Goal: Task Accomplishment & Management: Complete application form

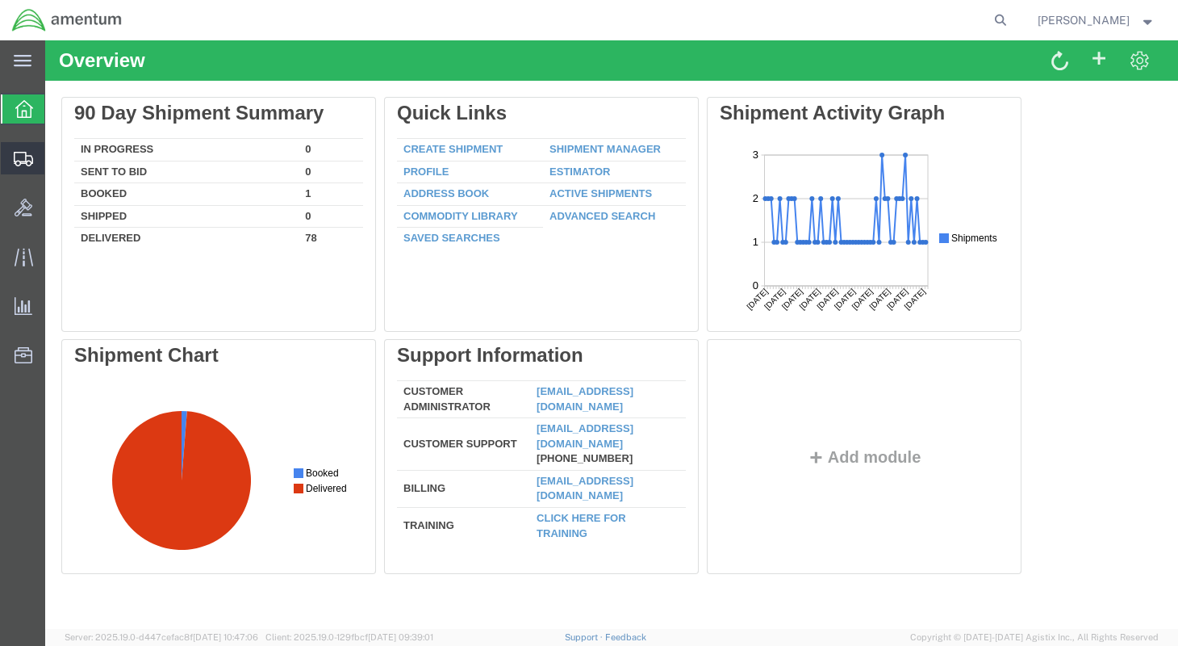
click at [0, 0] on span "Create Shipment" at bounding box center [0, 0] width 0 height 0
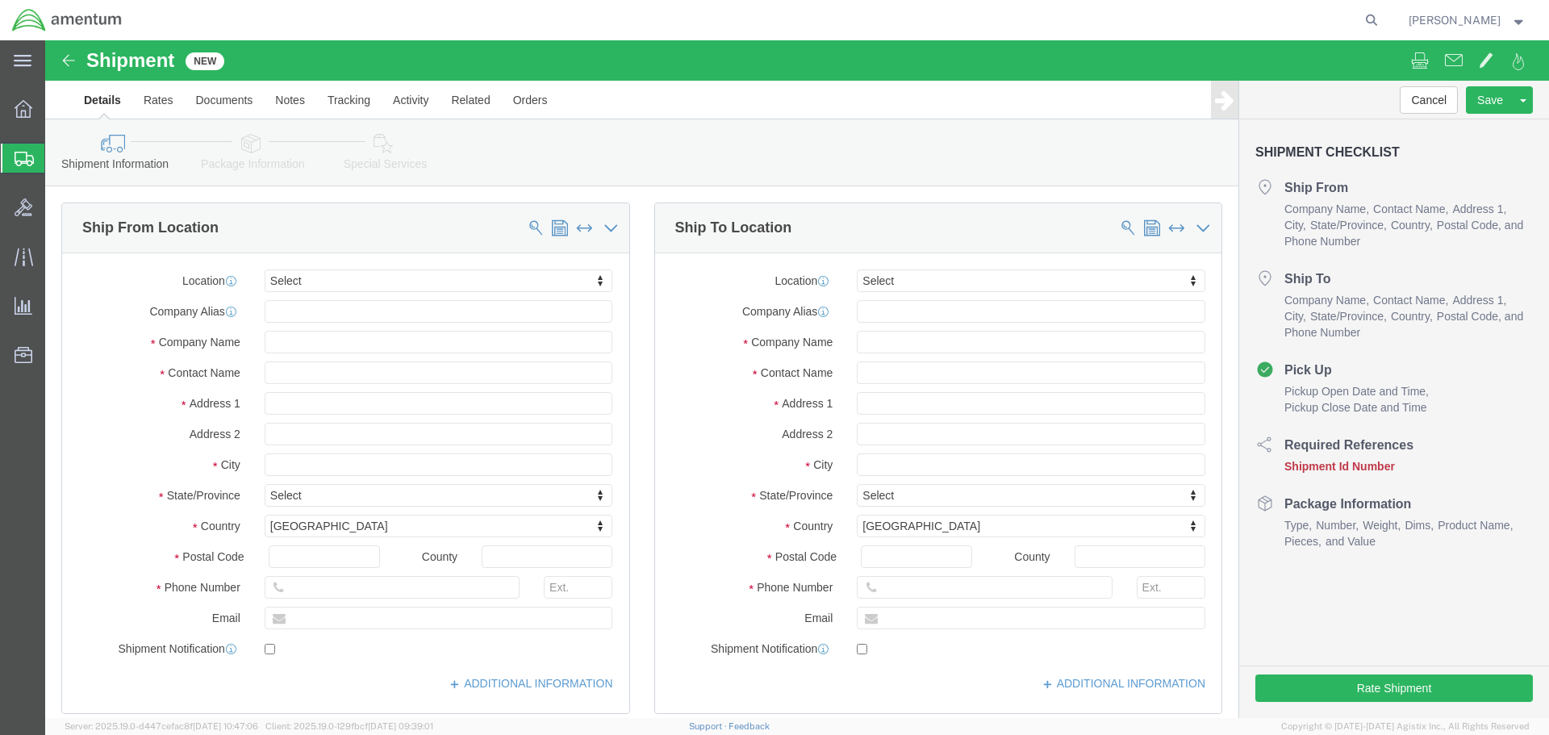
select select
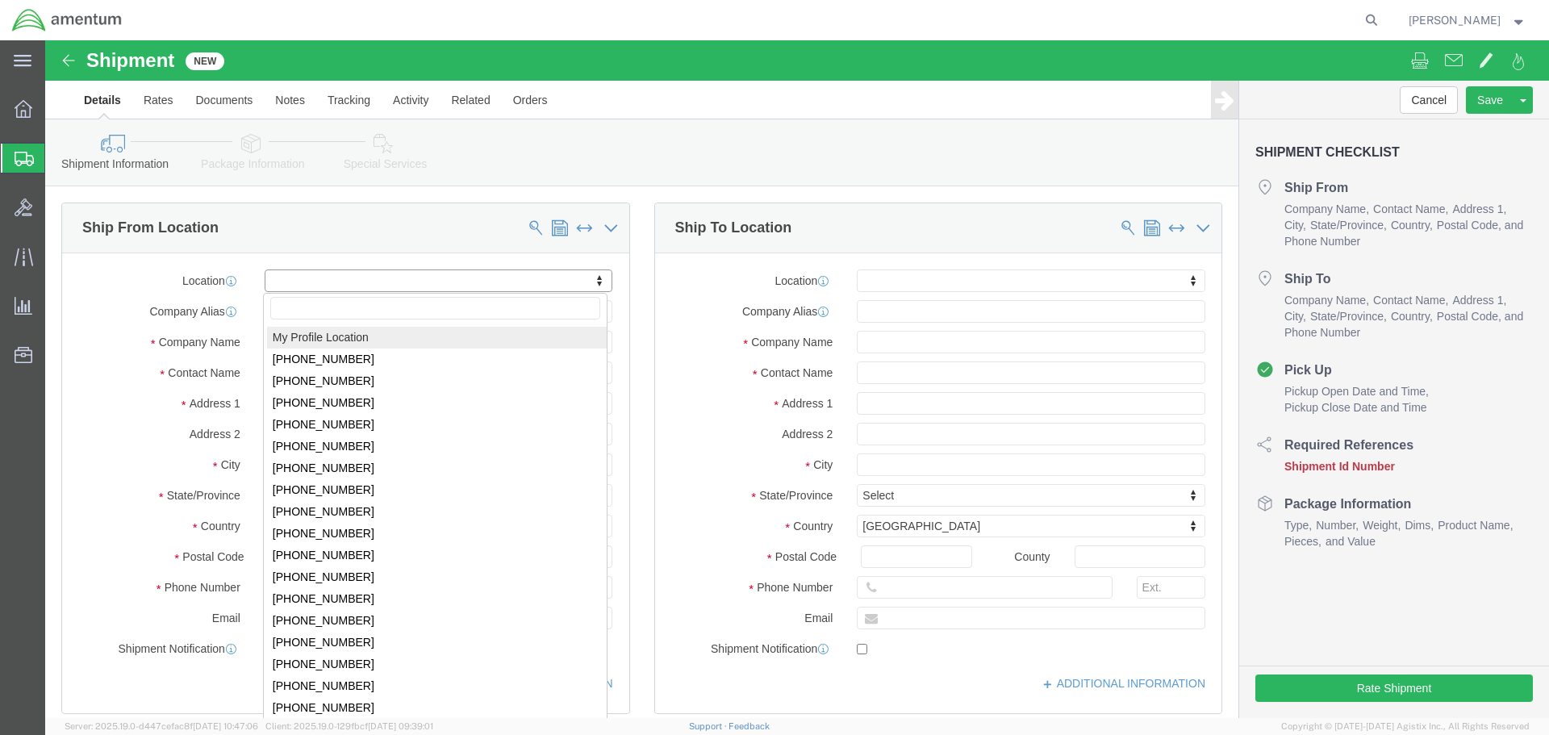
select select "MYPROFILE"
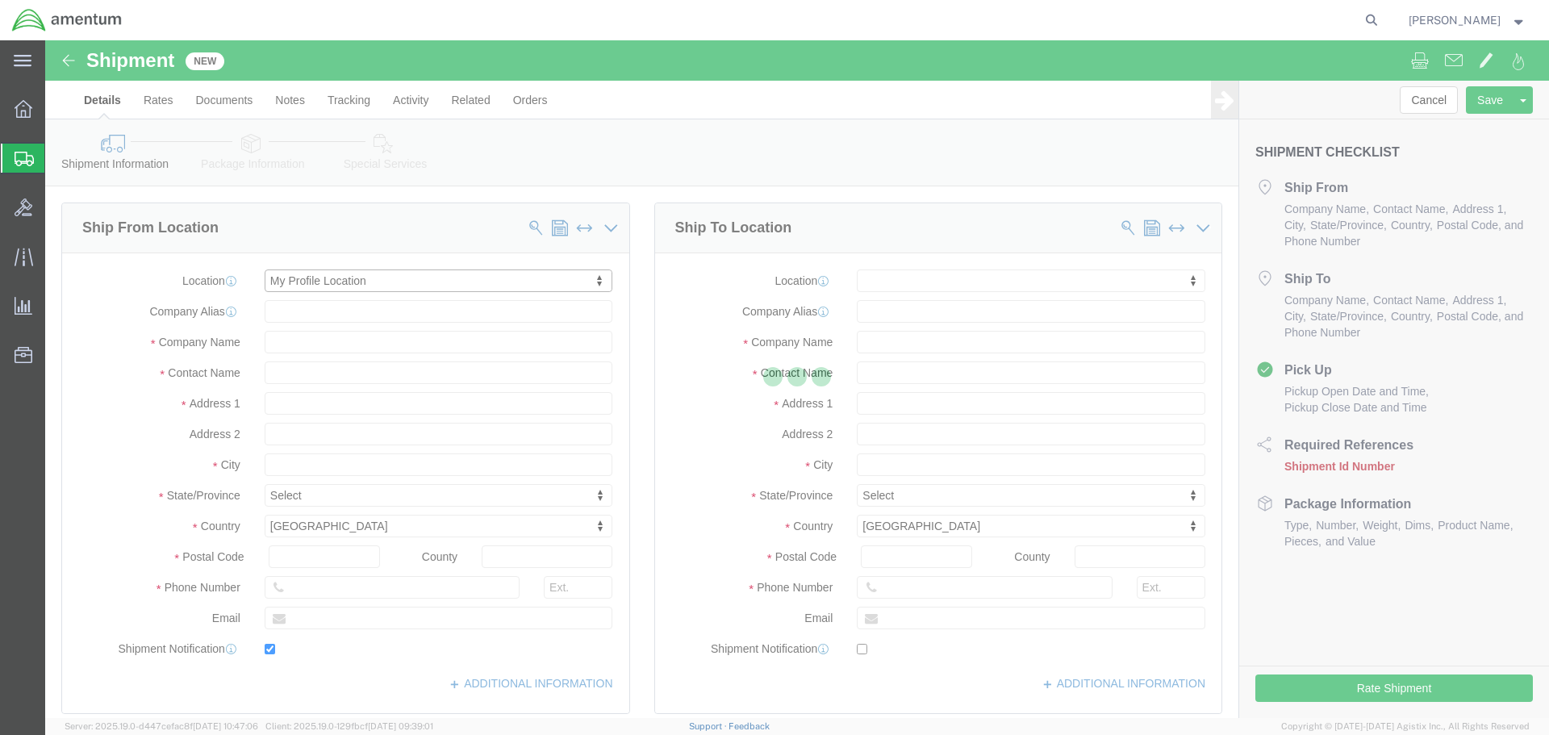
type input "[STREET_ADDRESS]"
type input "Suite 1, NUWCDETAUTEC, Project Support"
type input "33401"
type input "[PHONE_NUMBER]"
type input "[PERSON_NAME][EMAIL_ADDRESS][DOMAIN_NAME]"
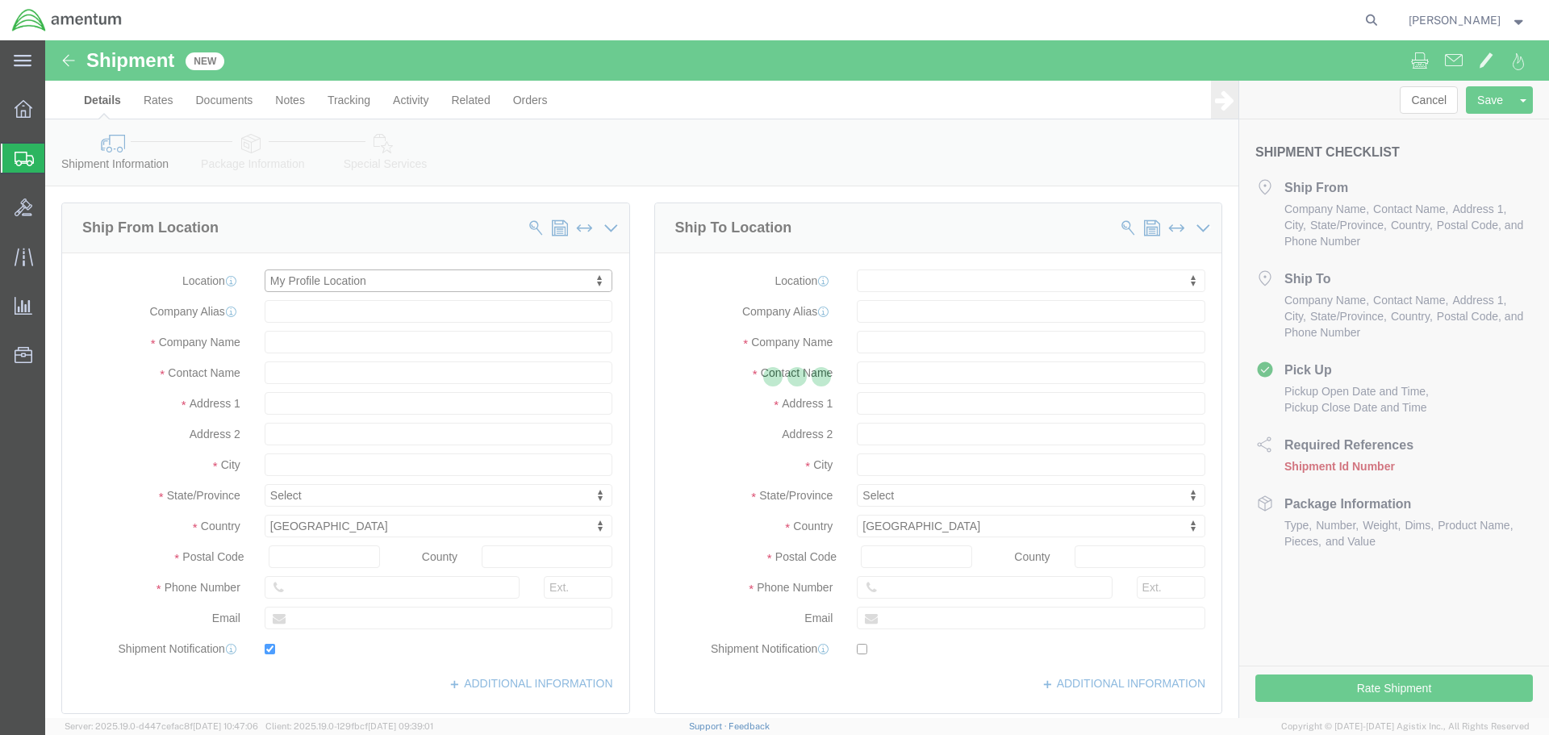
checkbox input "true"
type input "Amentum Services, Inc."
type input "[PERSON_NAME]"
type input "[GEOGRAPHIC_DATA]"
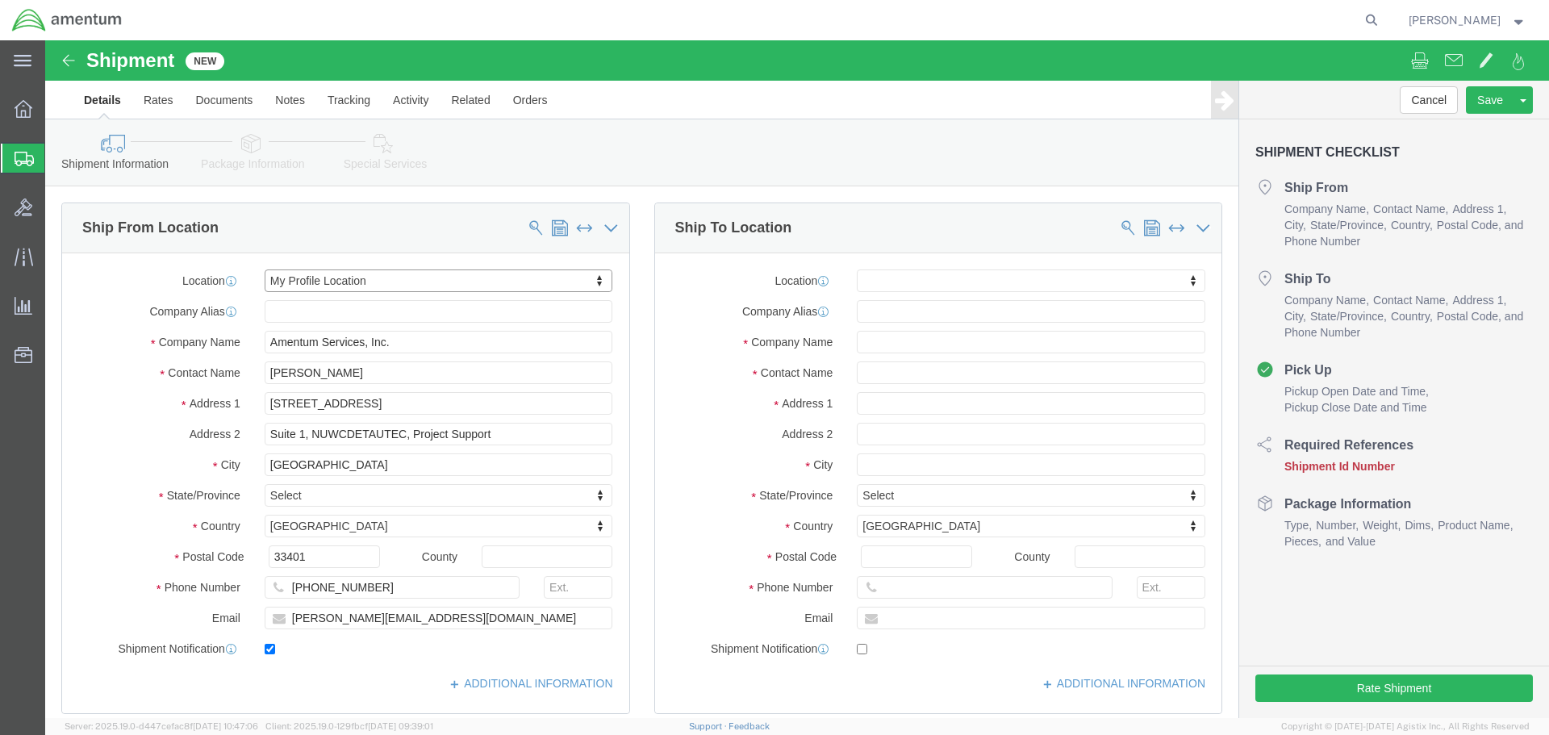
select select "FL"
click input "text"
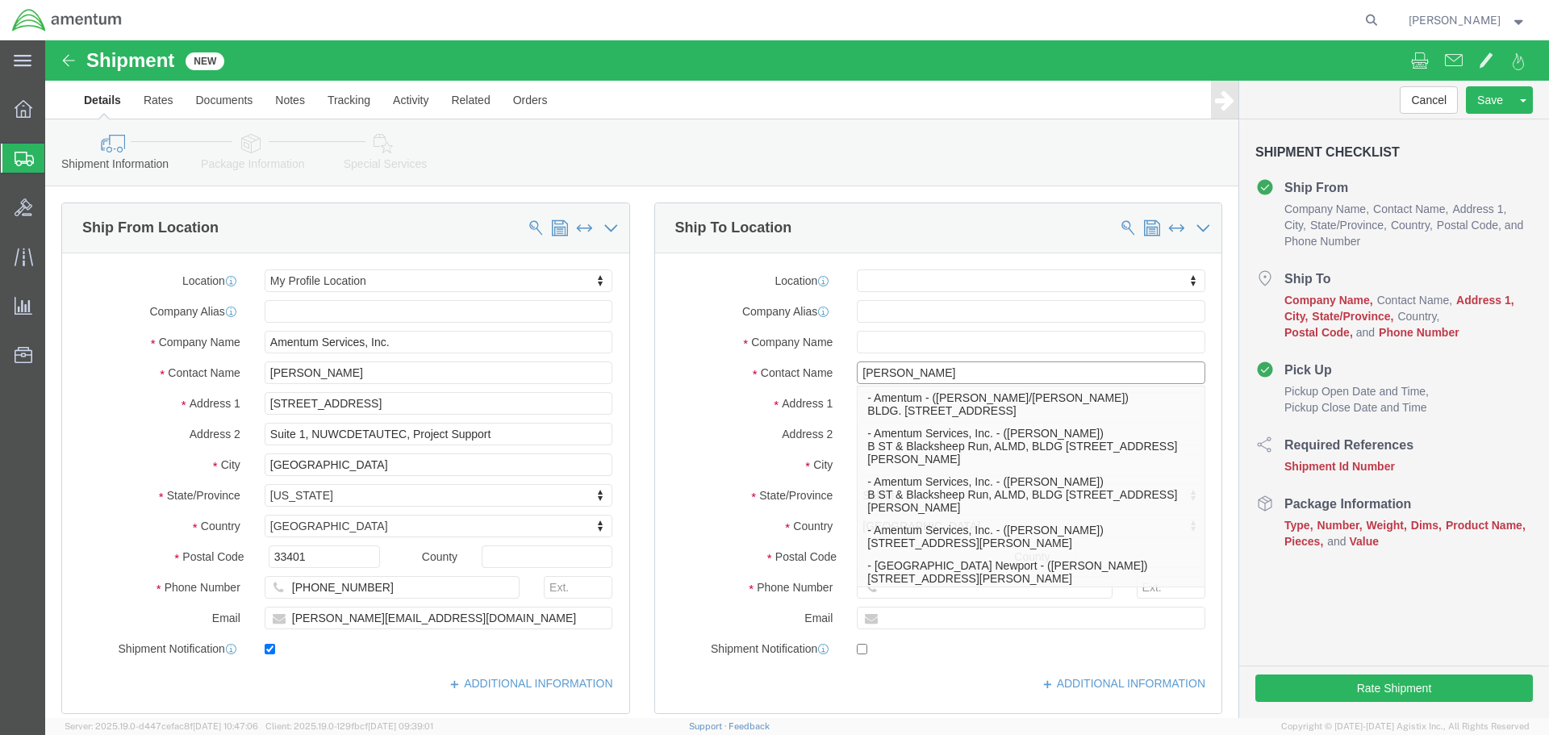
type input "[PERSON_NAME]"
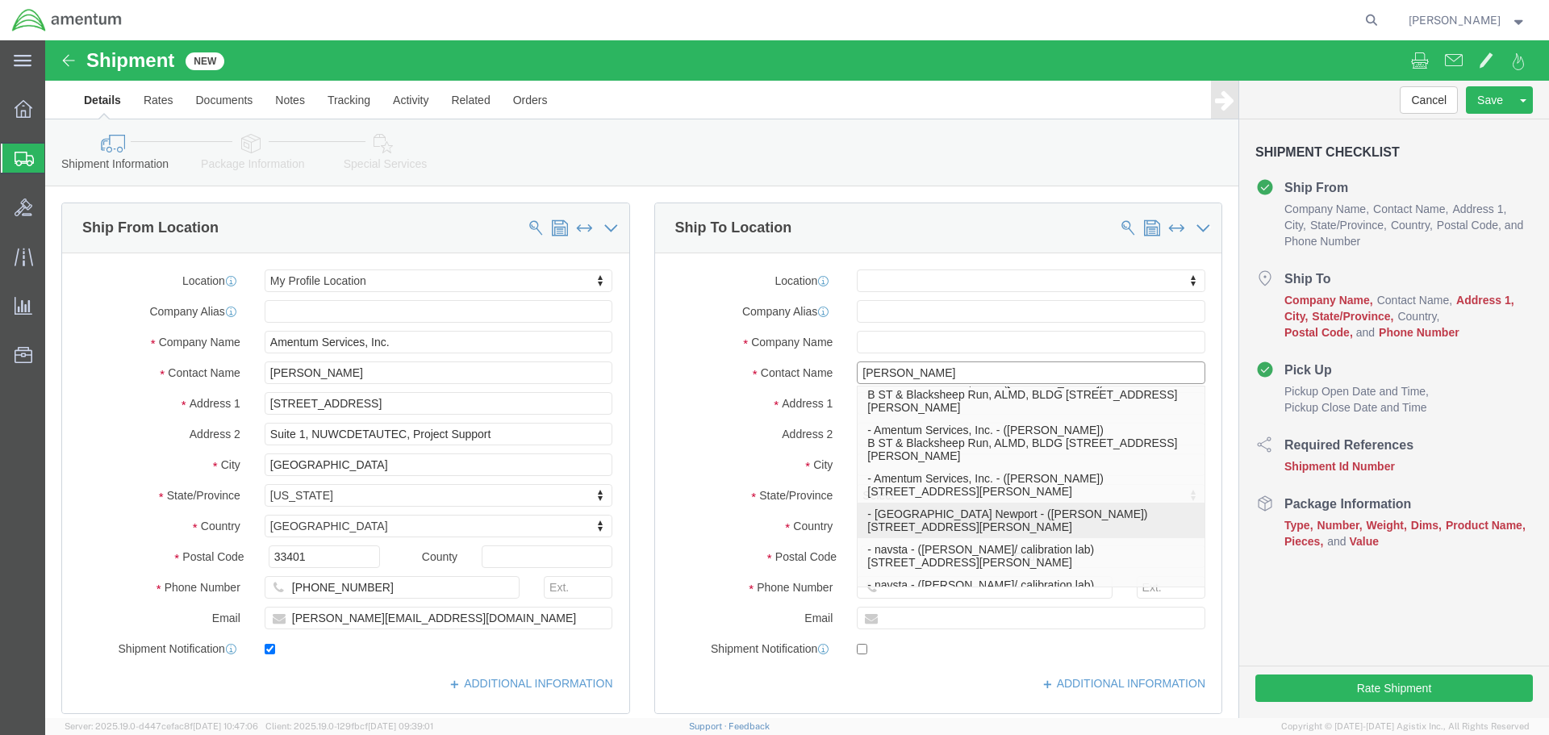
scroll to position [81, 0]
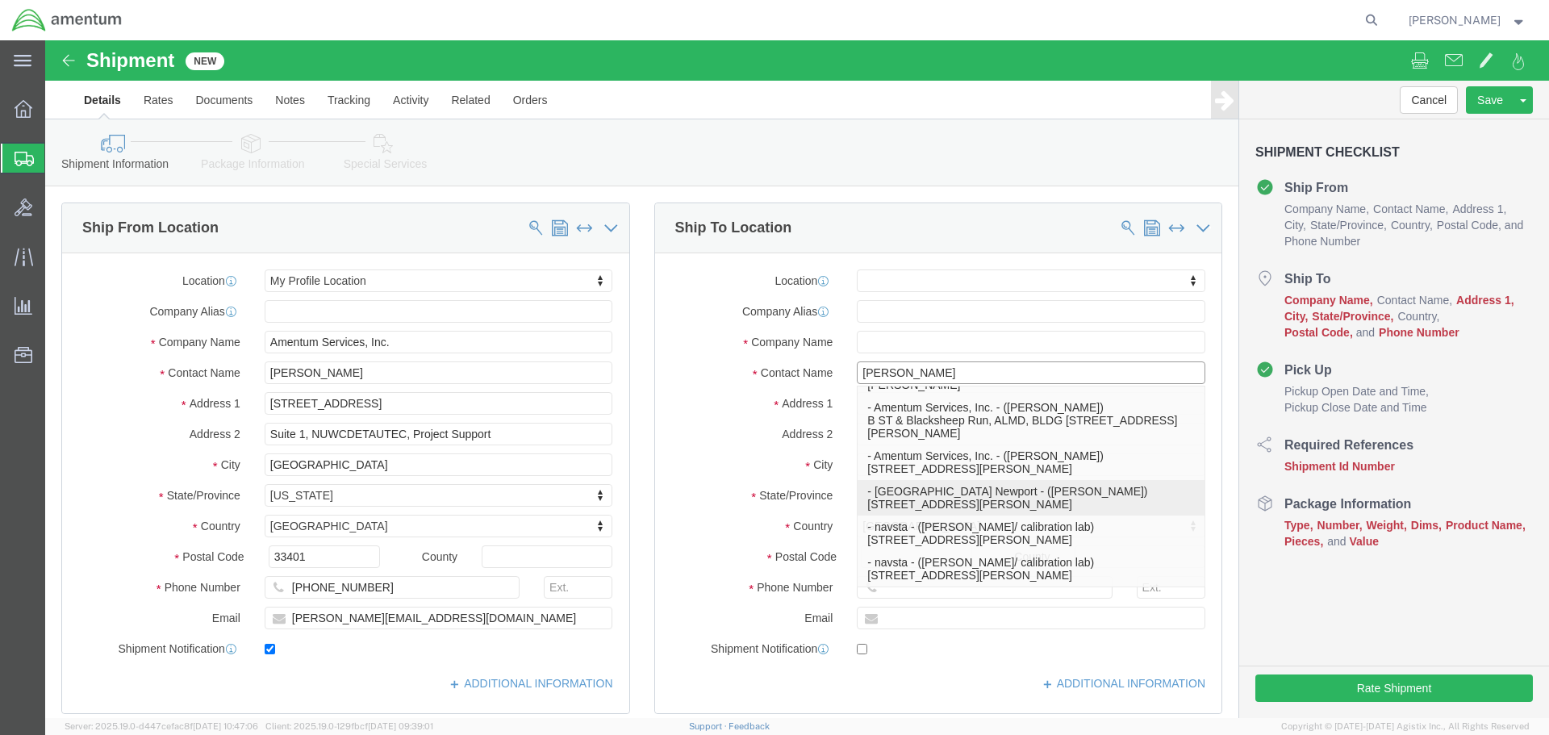
click p "- [GEOGRAPHIC_DATA] Newport - ([PERSON_NAME]) [STREET_ADDRESS][PERSON_NAME], At…"
select select
type input "[STREET_ADDRESS][PERSON_NAME]"
type input "Attn: Calibration Lab, bldg 1170"
type input "02841"
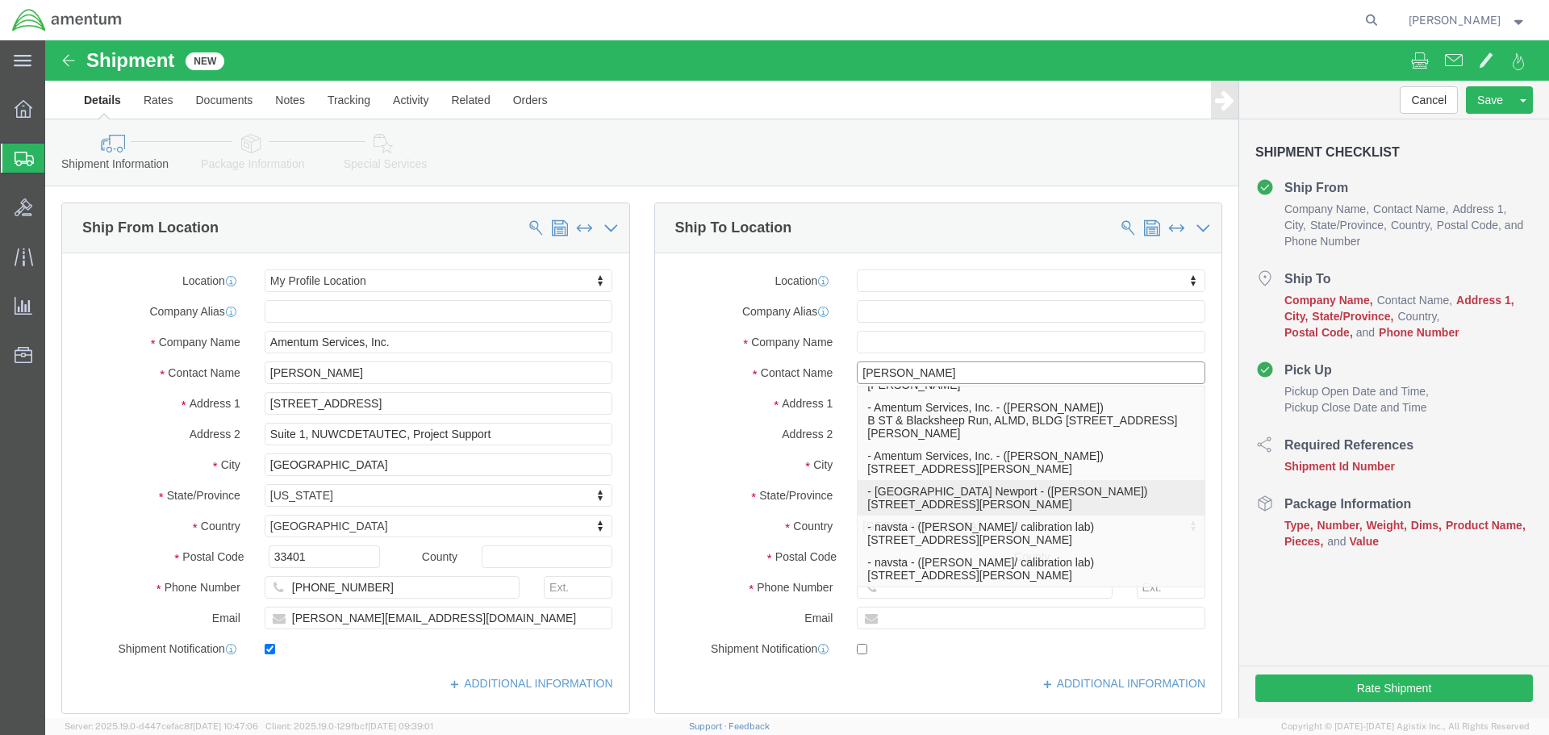
type input "[GEOGRAPHIC_DATA]"
type input "[PERSON_NAME]"
type input "[GEOGRAPHIC_DATA]"
select select "RI"
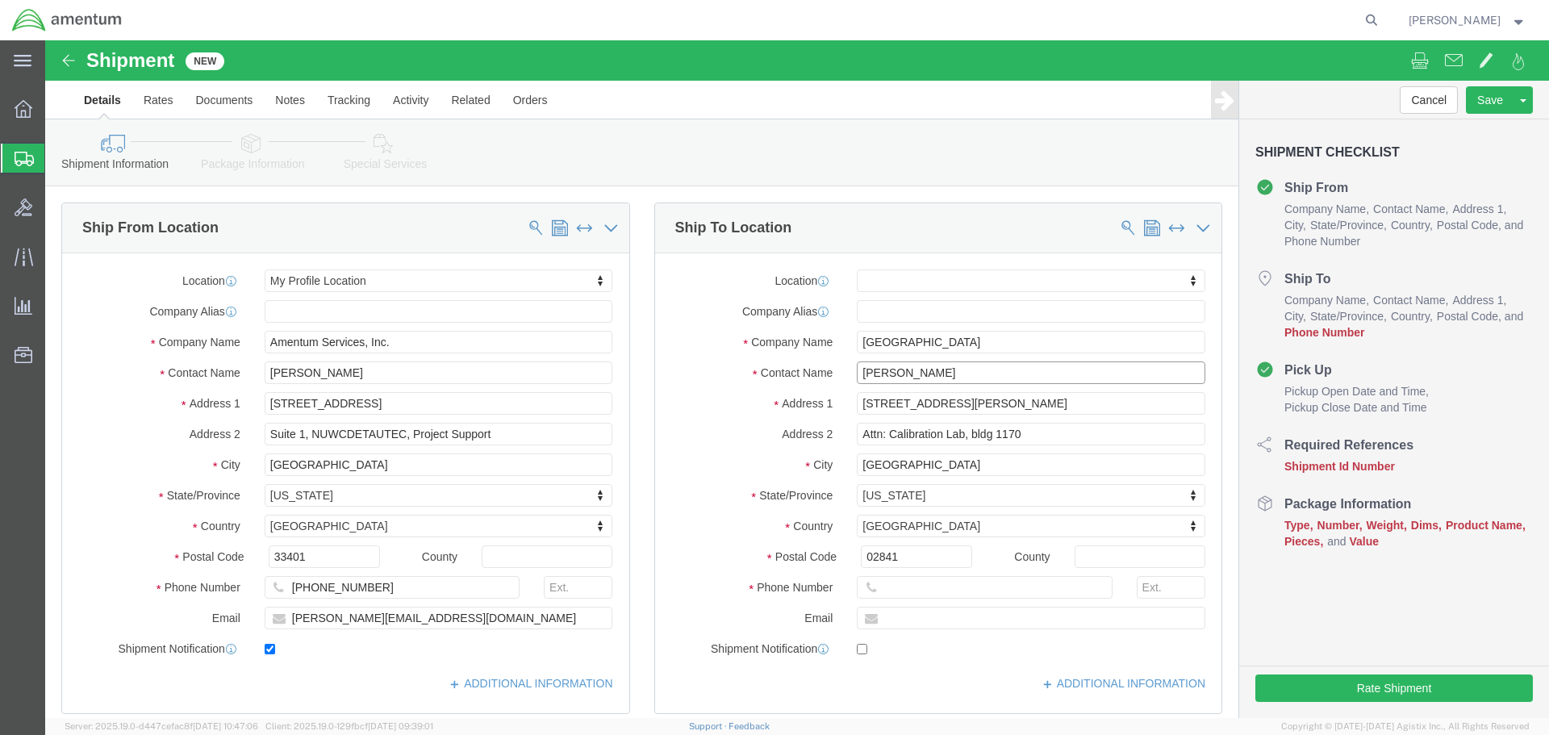
type input "[PERSON_NAME]"
click input "text"
type input "4018326011"
click label "State/Province"
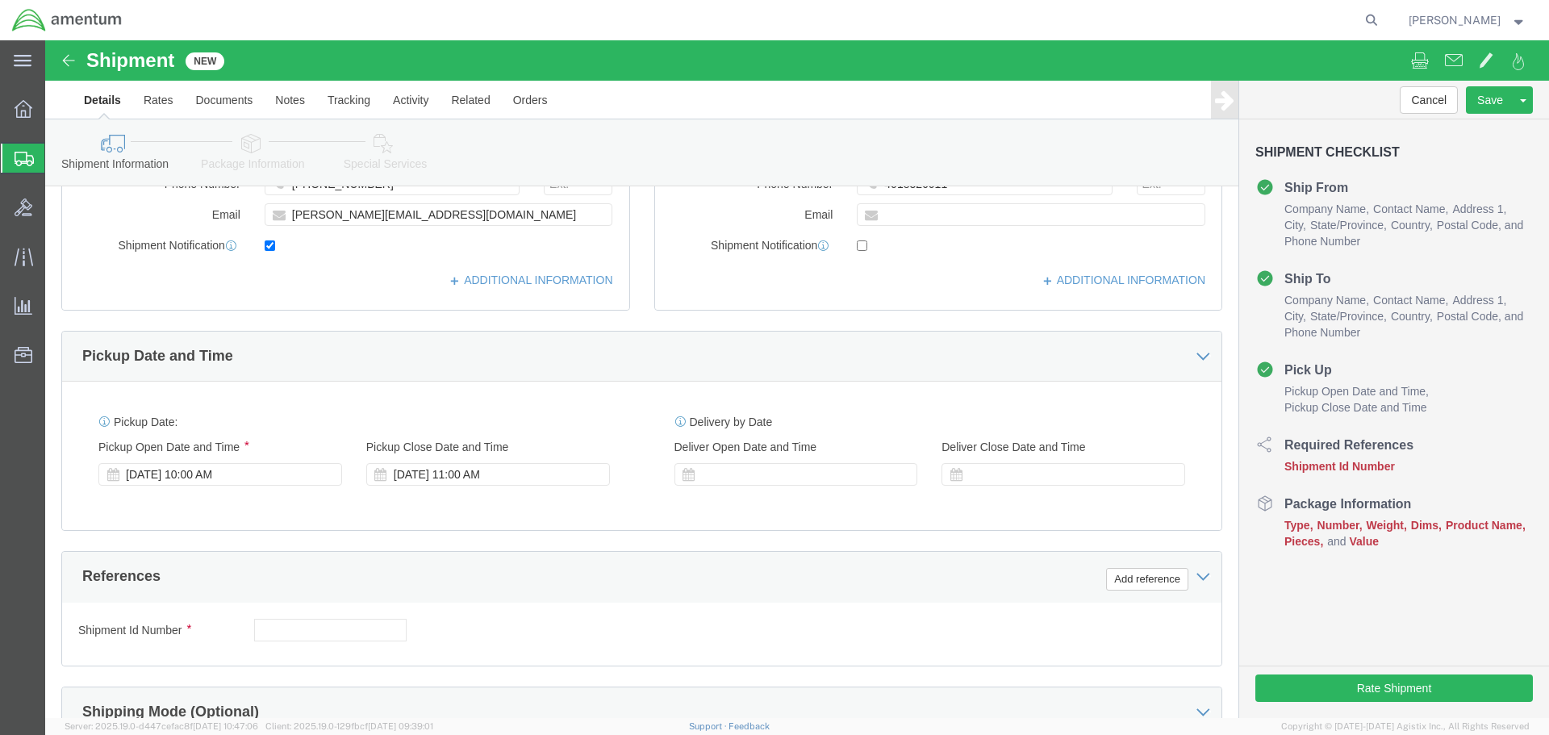
scroll to position [565, 0]
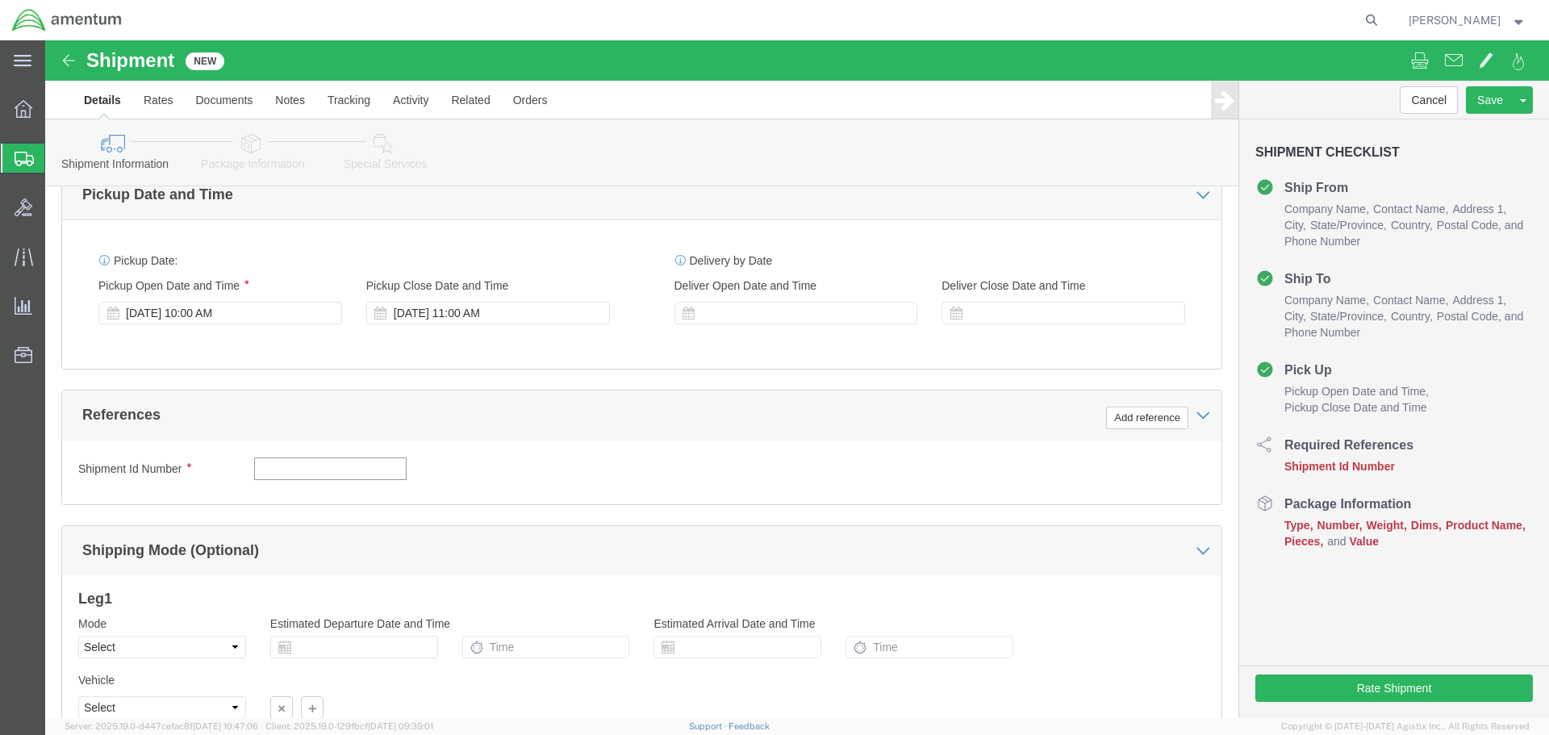
click input "text"
type input "[DATE]"
click button "Add reference"
click select "Select Account Type Activity ID Airline Appointment Number ASN Batch Request # …"
select select "DEPT"
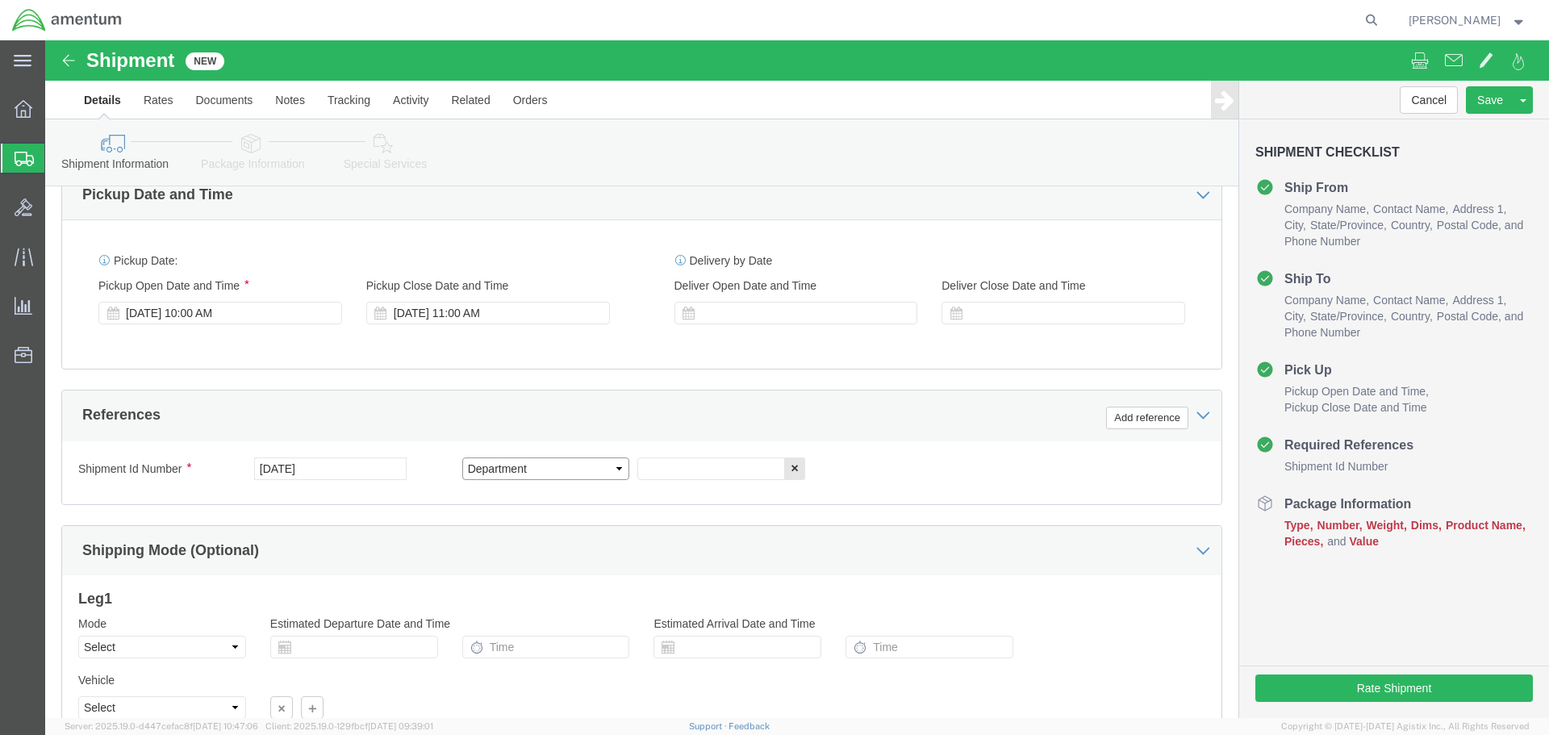
click select "Select Account Type Activity ID Airline Appointment Number ASN Batch Request # …"
click input "text"
type input "AUTEC ISO TI 2025-026"
click button "Add reference"
click select "Select Account Type Activity ID Airline Appointment Number ASN Batch Request # …"
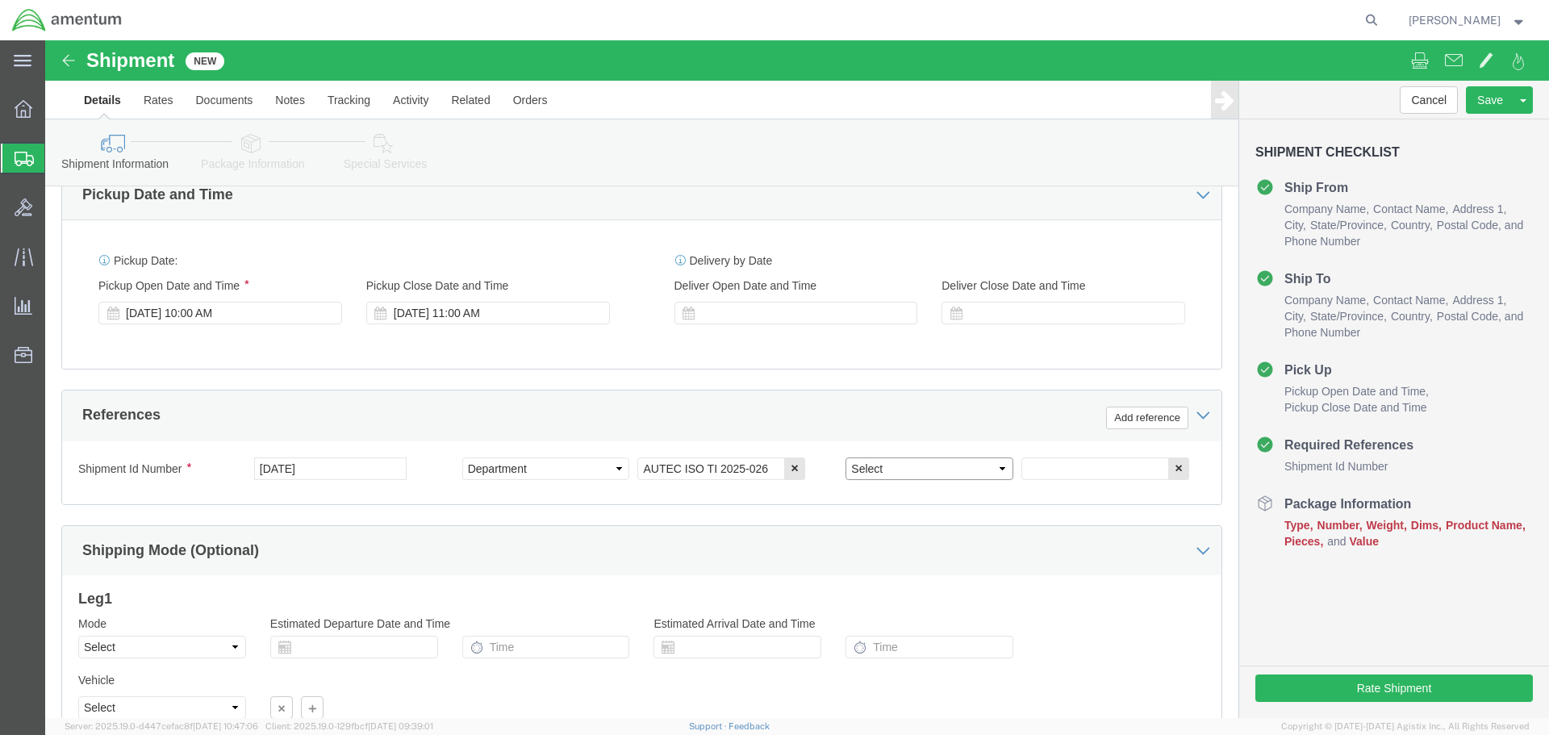
select select "PROJNUM"
click select "Select Account Type Activity ID Airline Appointment Number ASN Batch Request # …"
click input "text"
paste input "4732.C0.03SJ.14090400.871E0000"
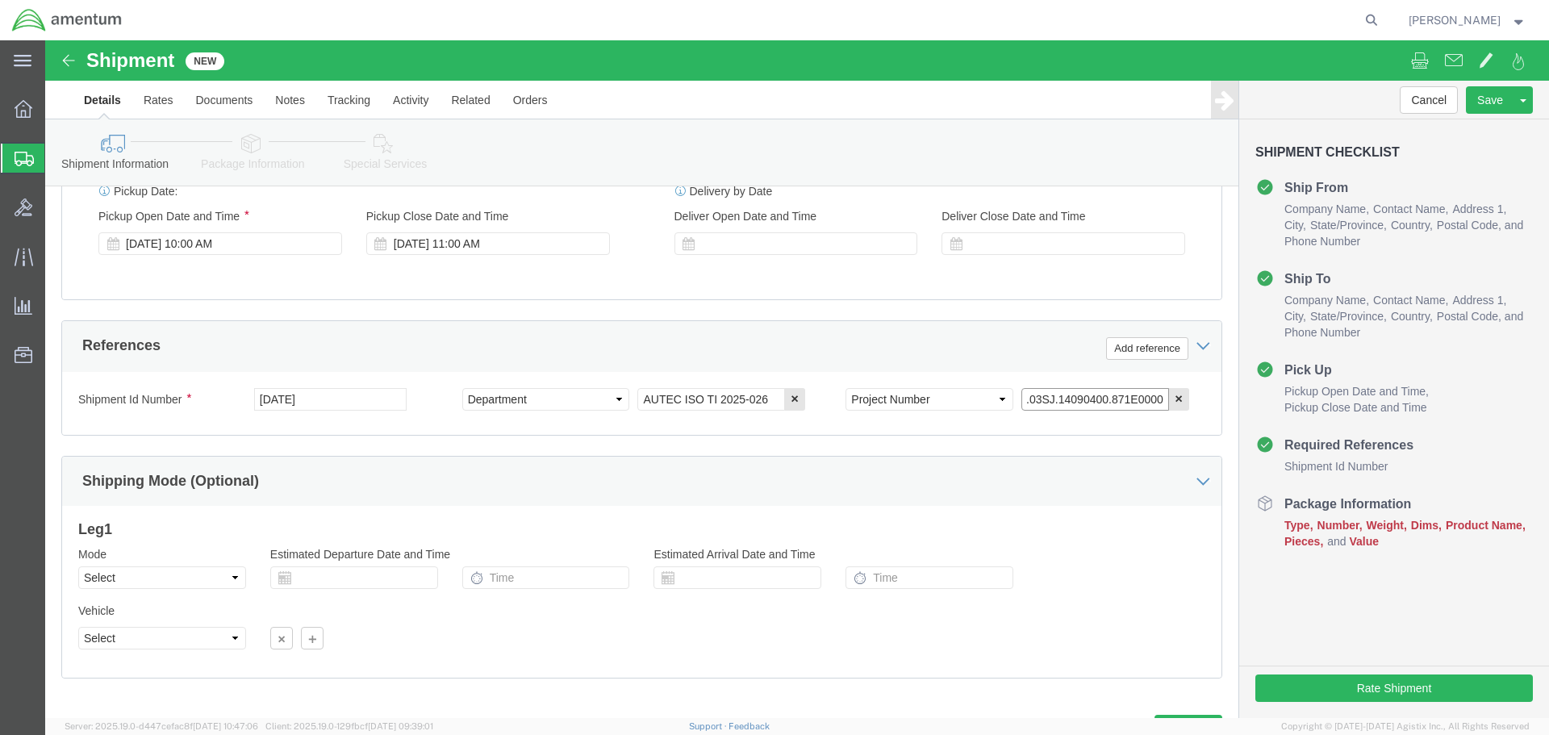
scroll to position [708, 0]
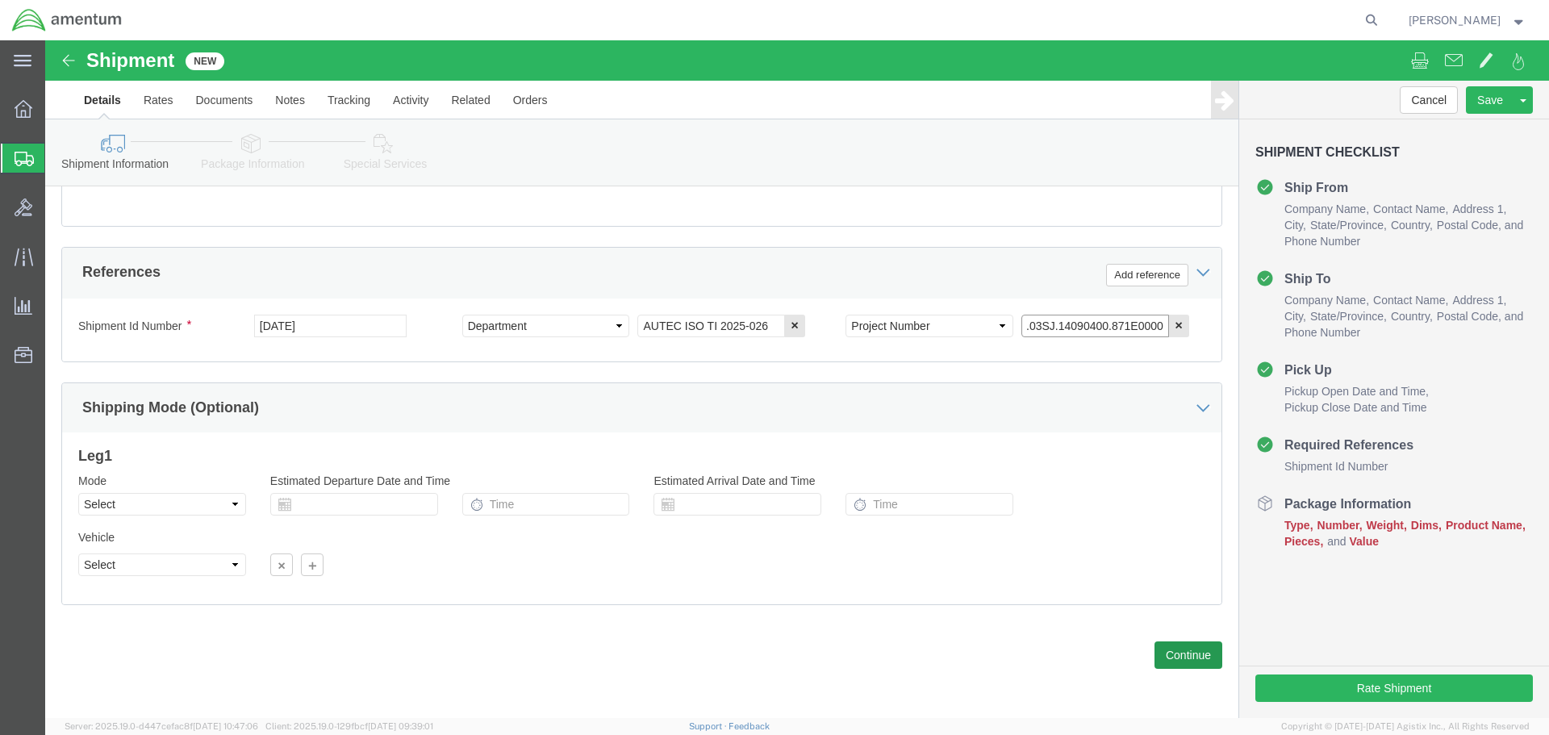
type input "4732.C0.03SJ.14090400.871E0000"
click button "Continue"
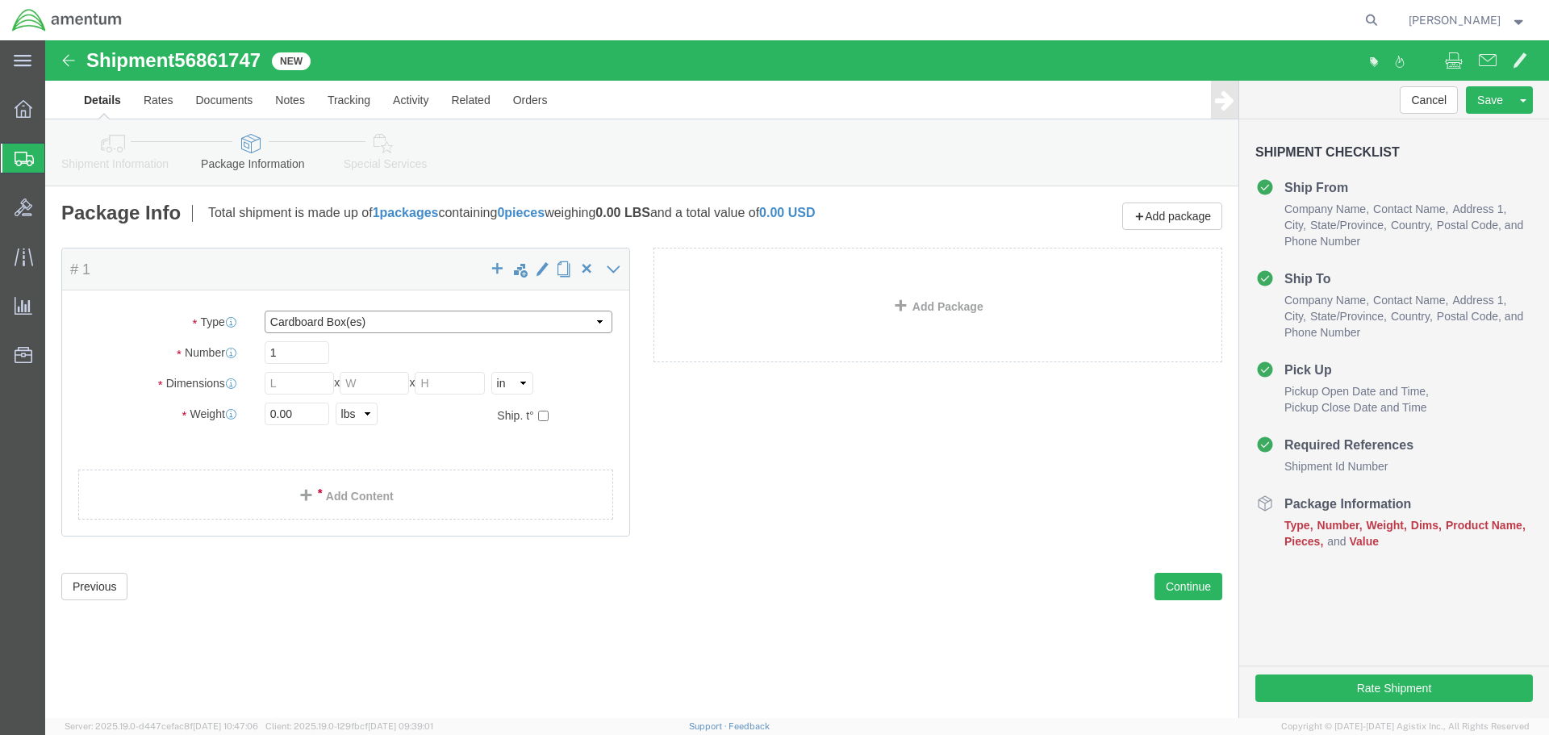
click select "Select BCK Boxes Bale(s) Basket(s) Bolt(s) Bottle(s) Buckets Bulk Bundle(s) Can…"
select select "CASE"
click select "Select BCK Boxes Bale(s) Basket(s) Bolt(s) Bottle(s) Buckets Bulk Bundle(s) Can…"
click input "text"
type input "16"
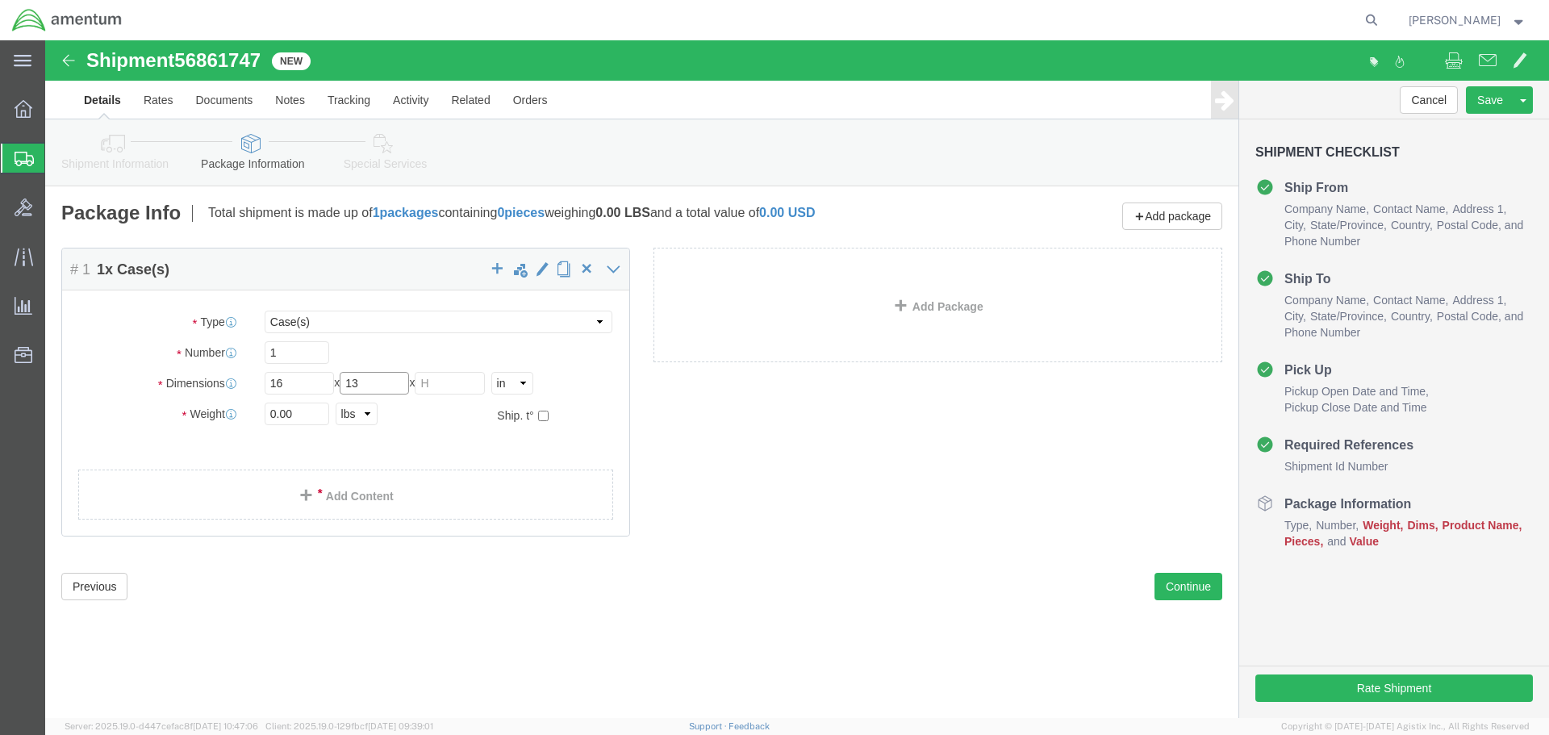
type input "13"
type input "7"
click input "0.00"
type input "0"
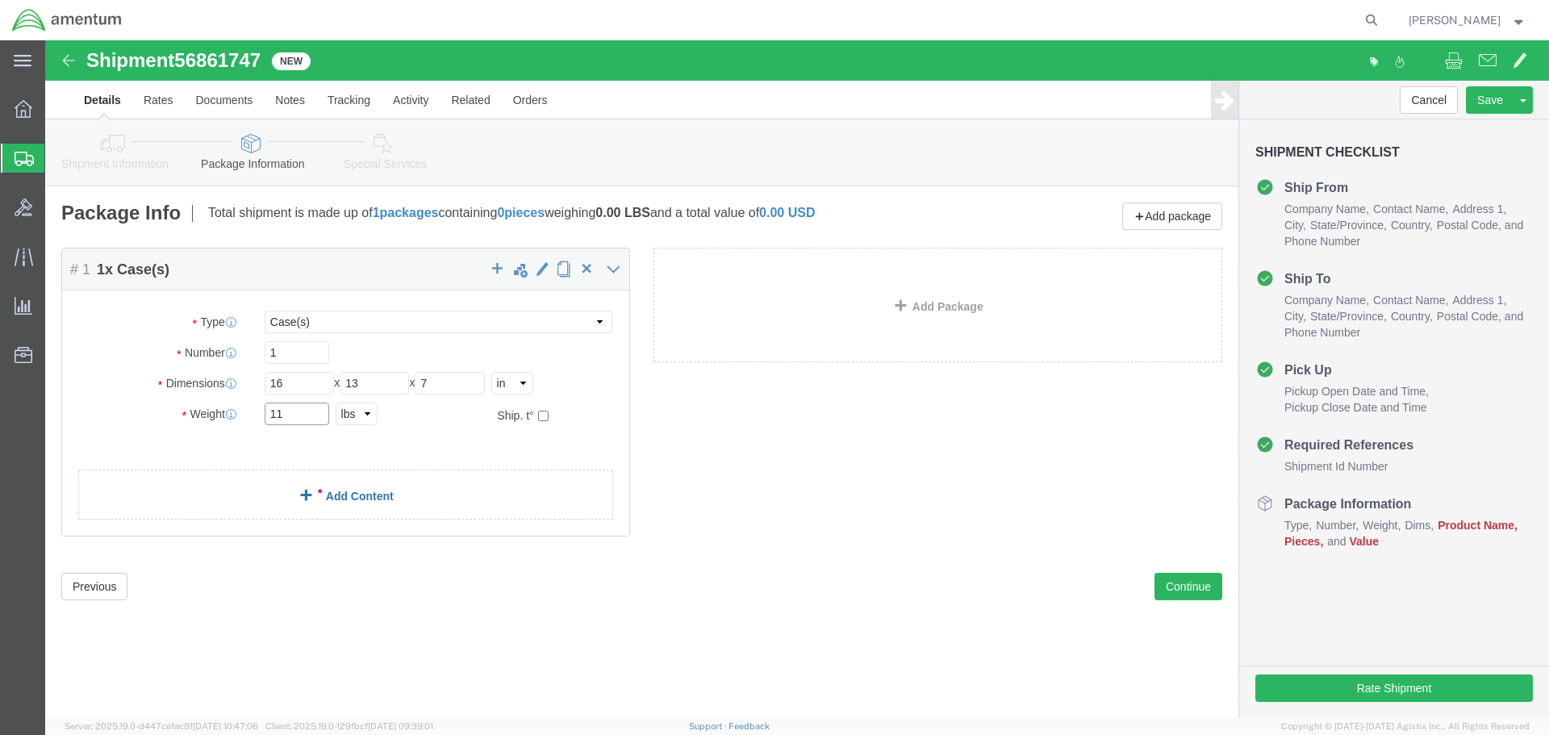
type input "11"
click link "Add Content"
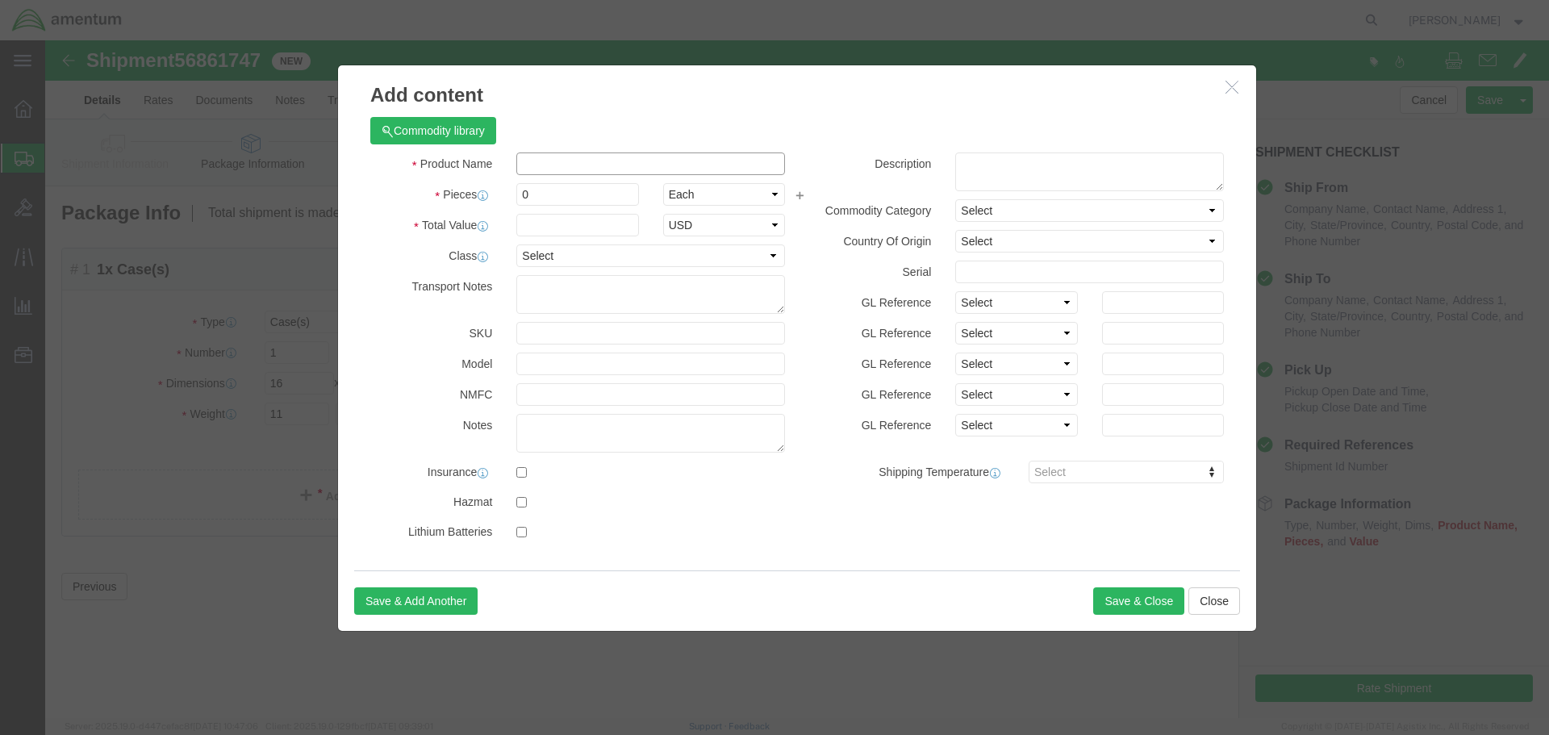
click input "text"
type input "Digital Pressure Gauge"
click input "0"
type input "1"
click input "text"
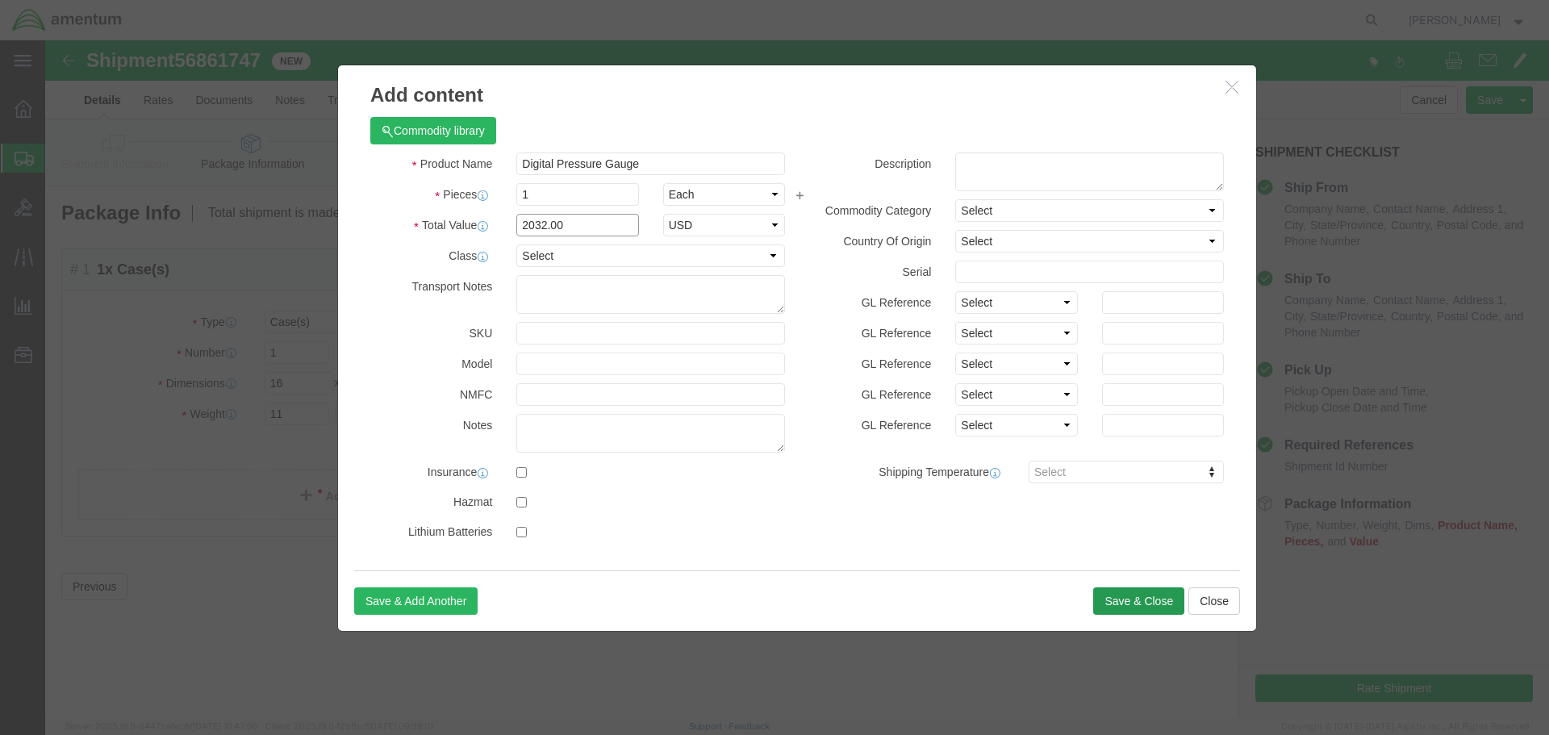
type input "2032.00"
click button "Save & Close"
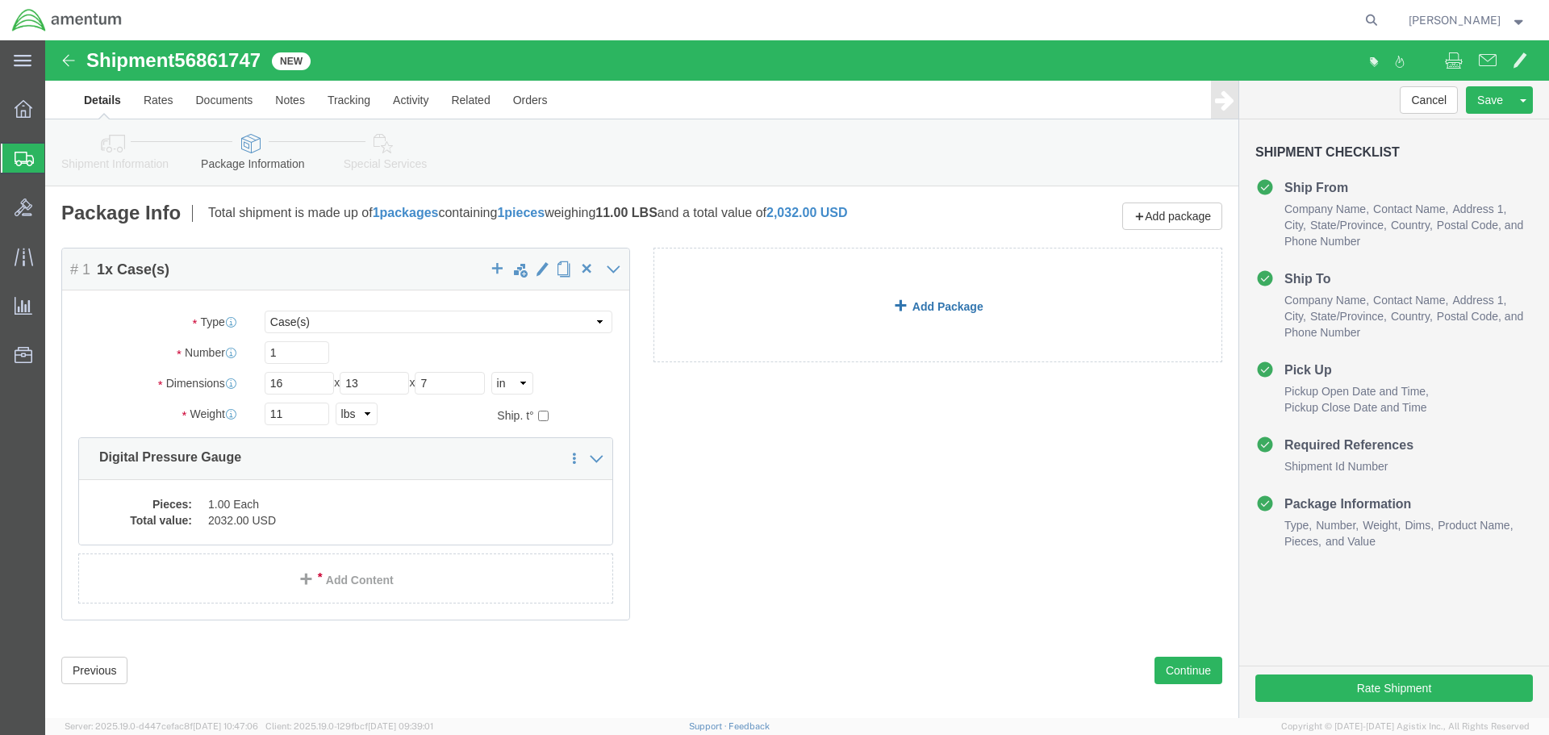
click link "Add Package"
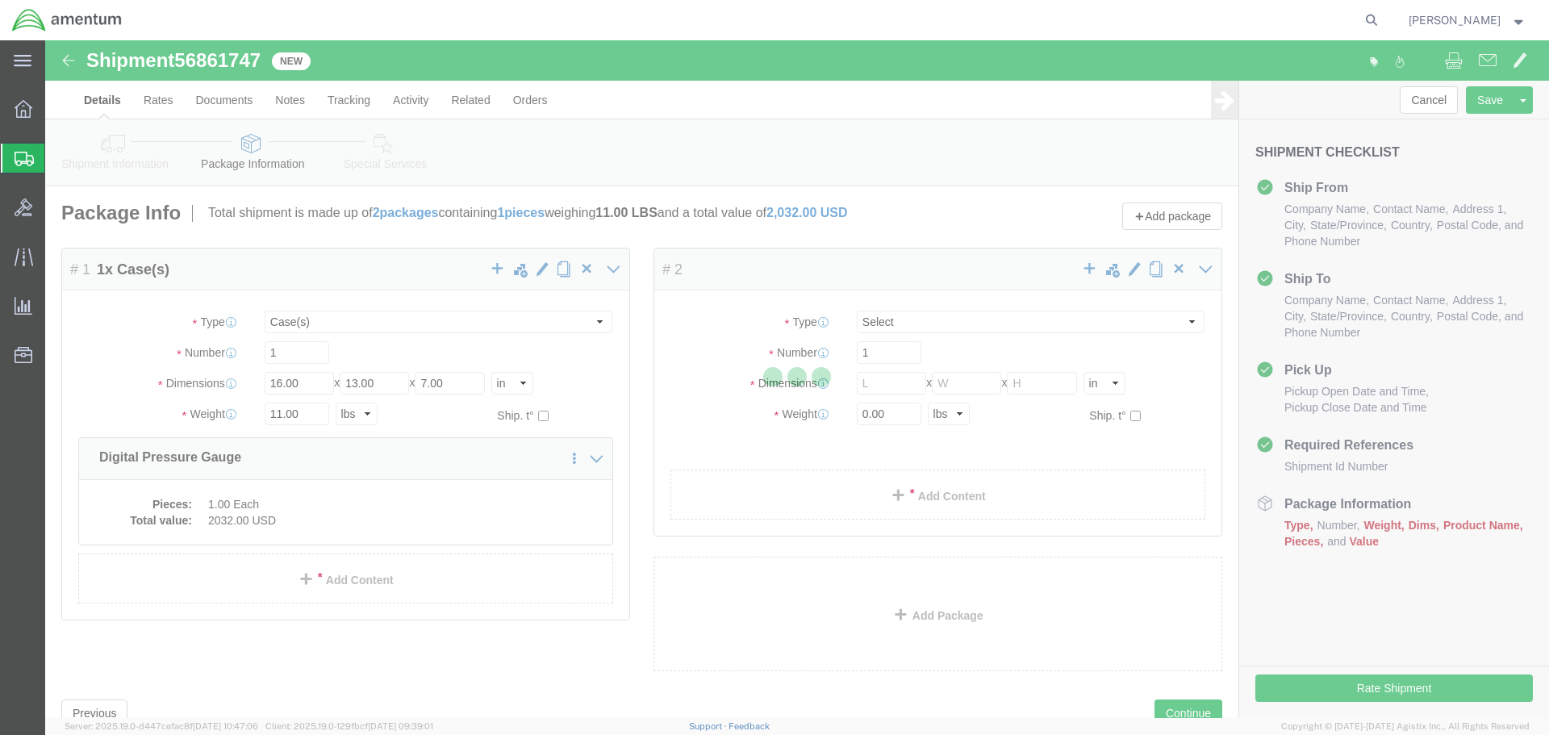
select select "CASE"
select select "CBOX"
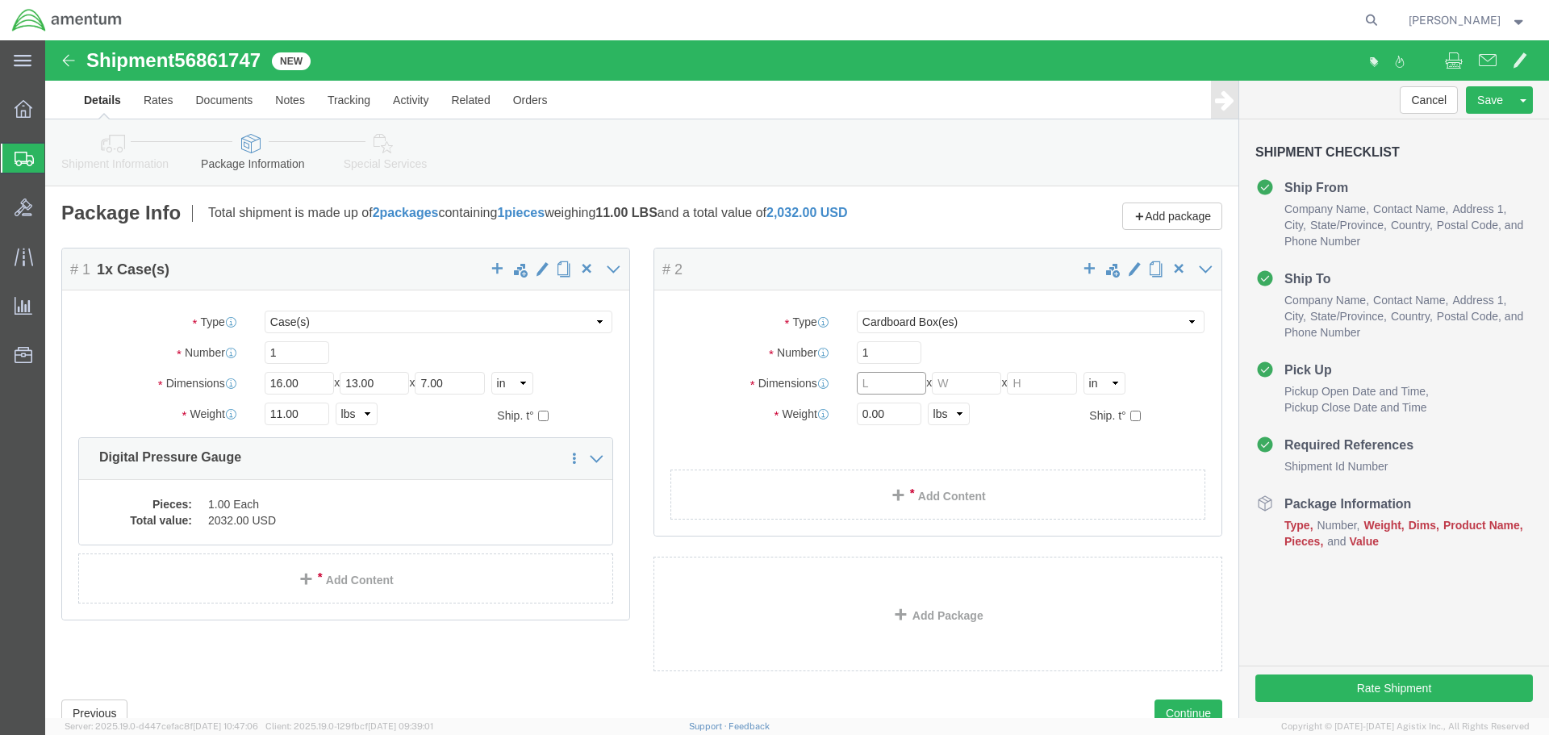
click input "text"
type input "14"
type input "9"
type input "6"
click input "0.00"
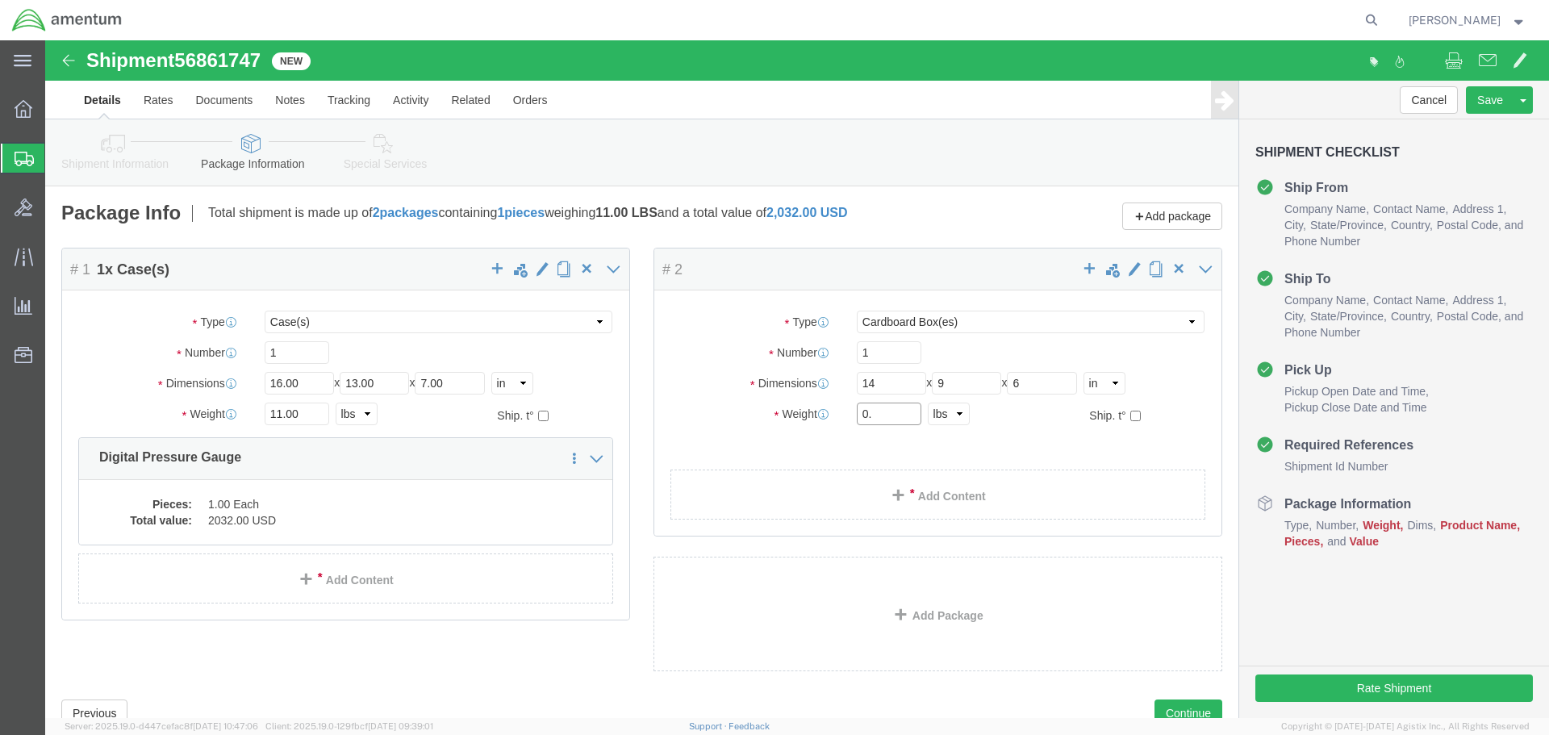
type input "0"
type input "4"
click link "Add Content"
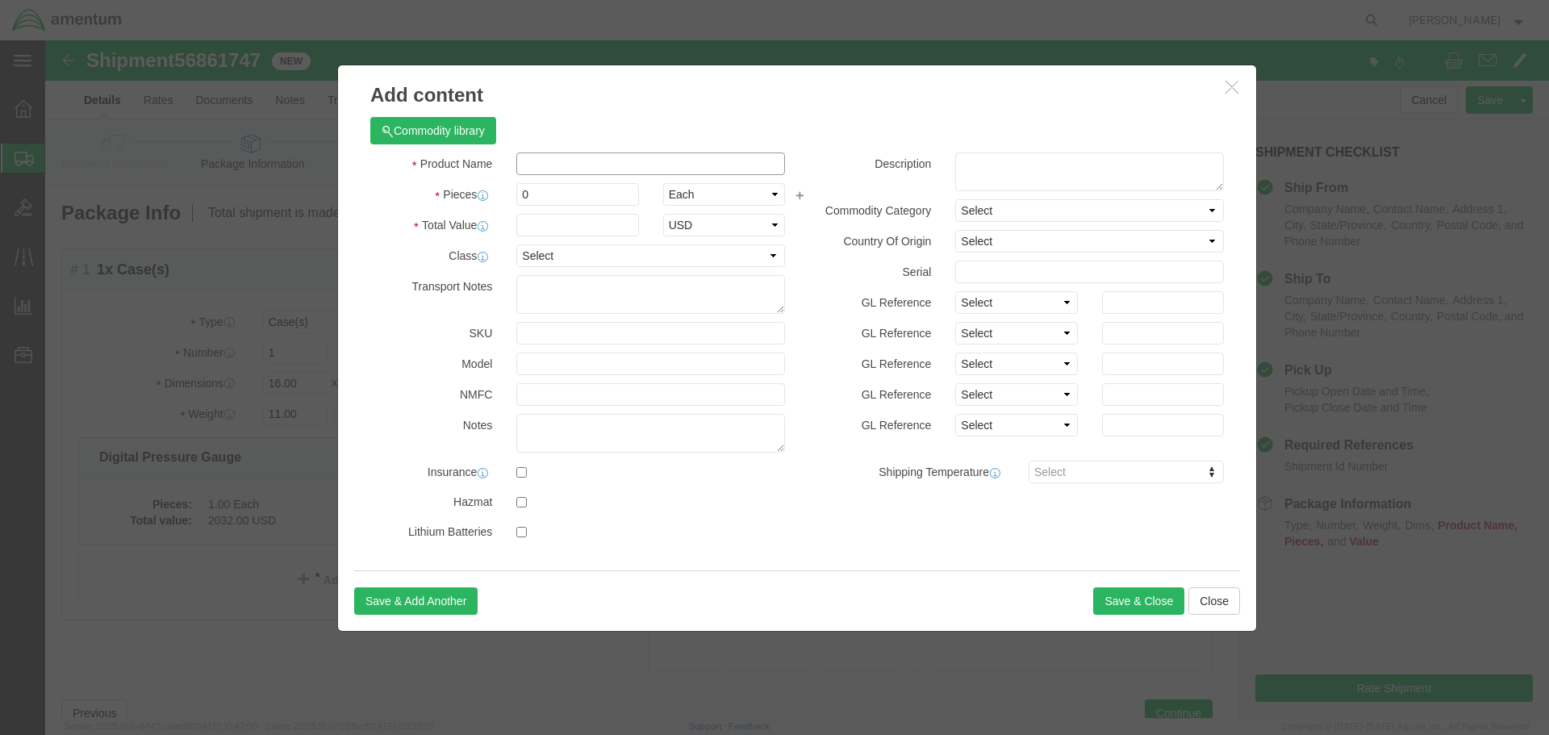
click input "text"
type input "Calibration Equipment"
click input "0"
type input "3"
click input "text"
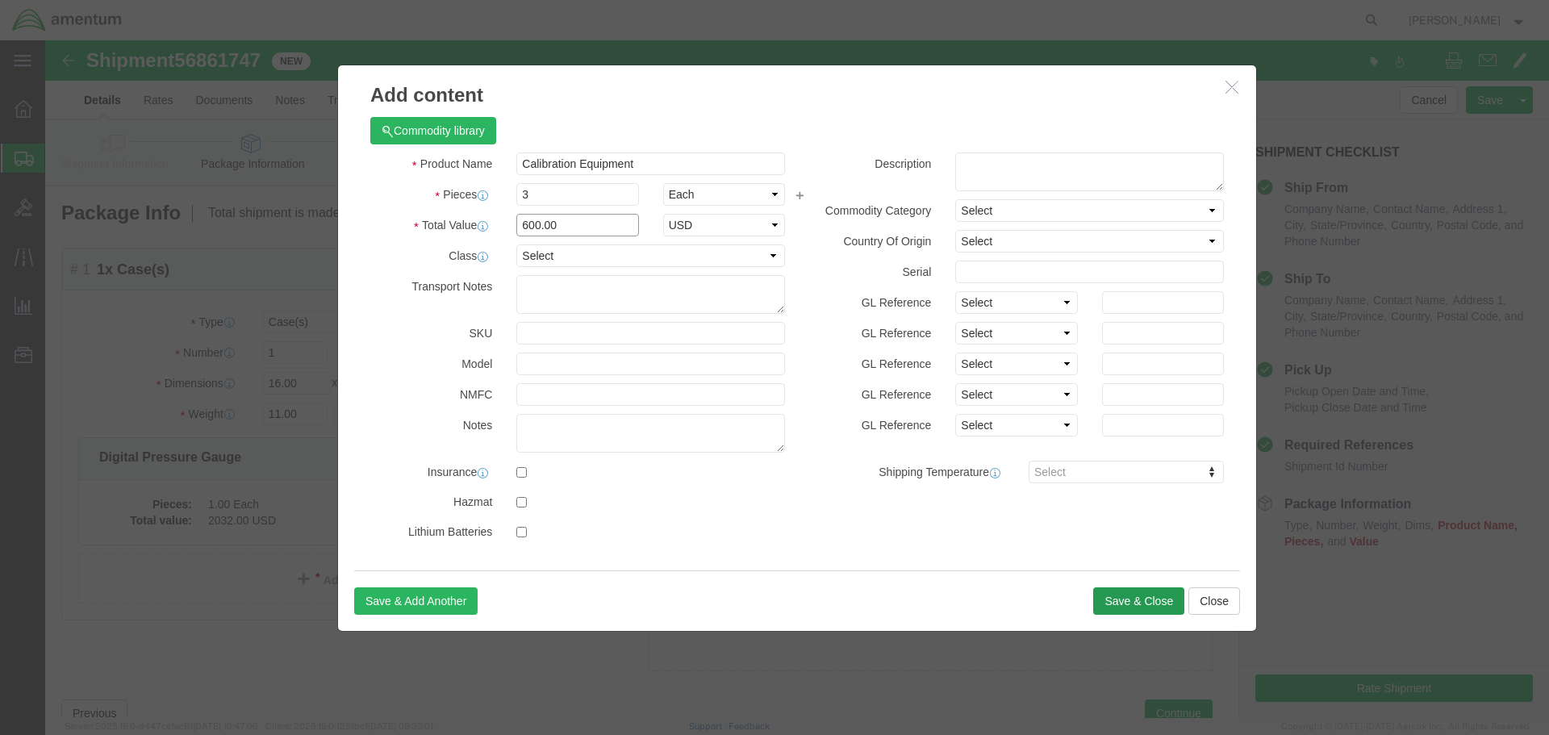
type input "600.00"
click button "Save & Close"
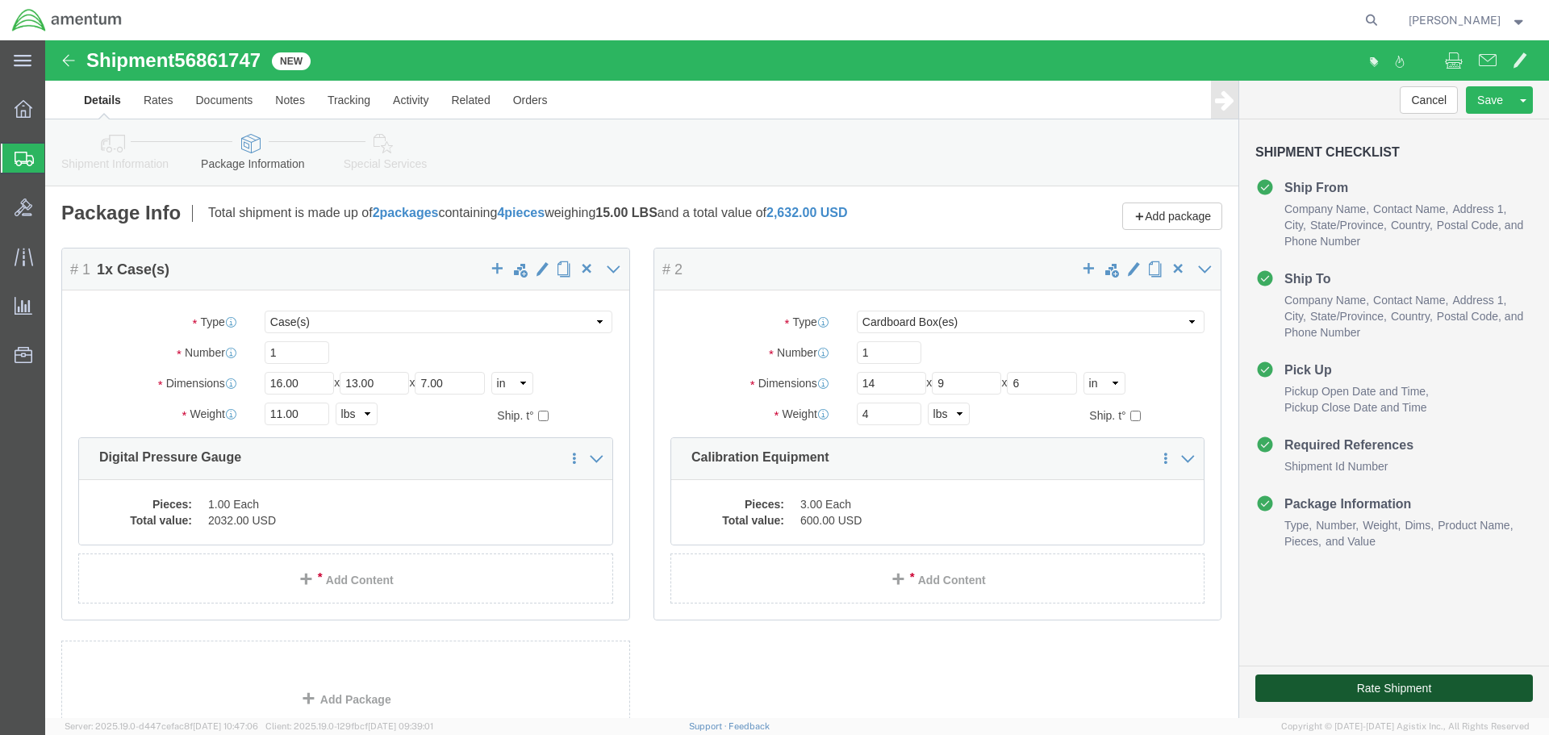
click button "Rate Shipment"
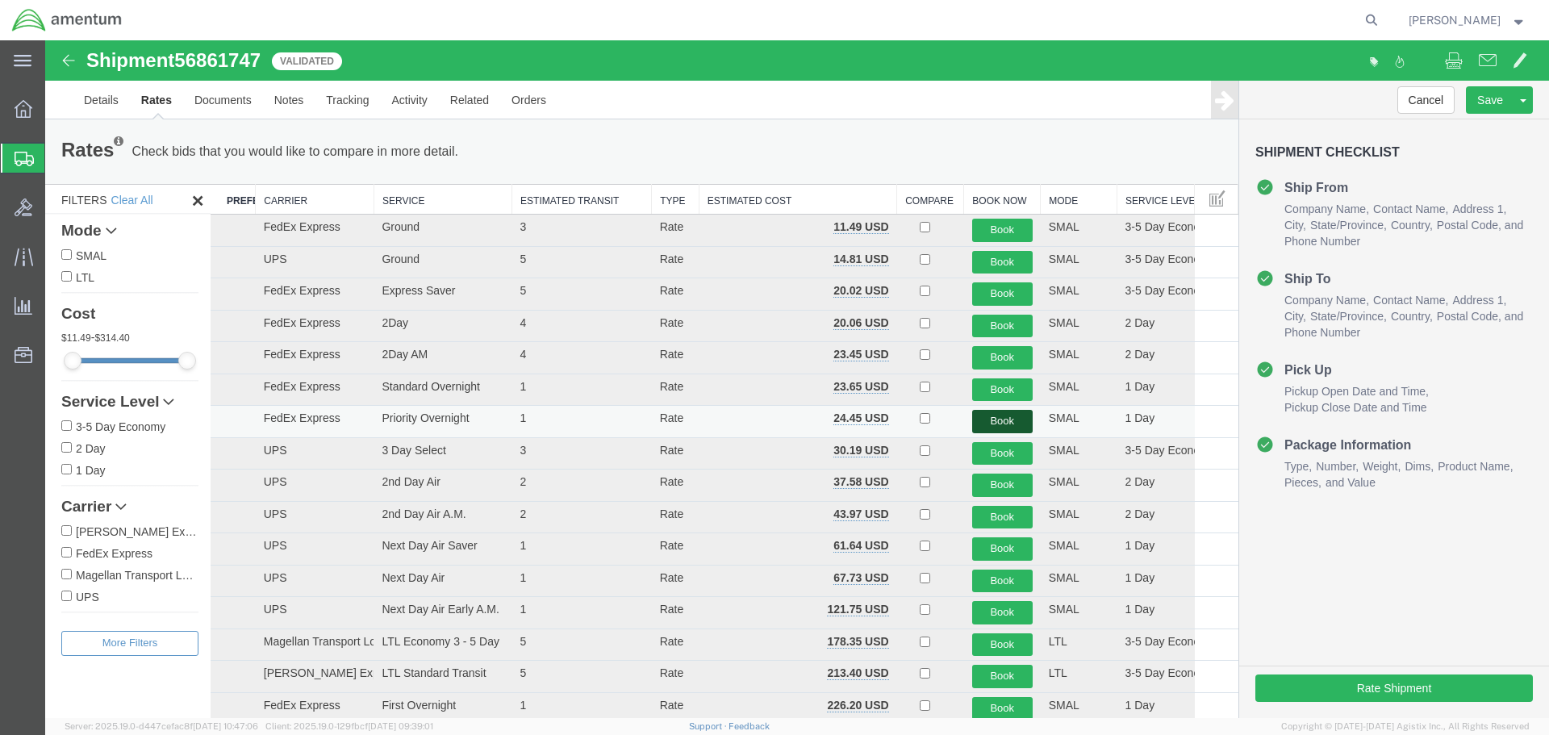
click at [993, 420] on button "Book" at bounding box center [1002, 421] width 61 height 23
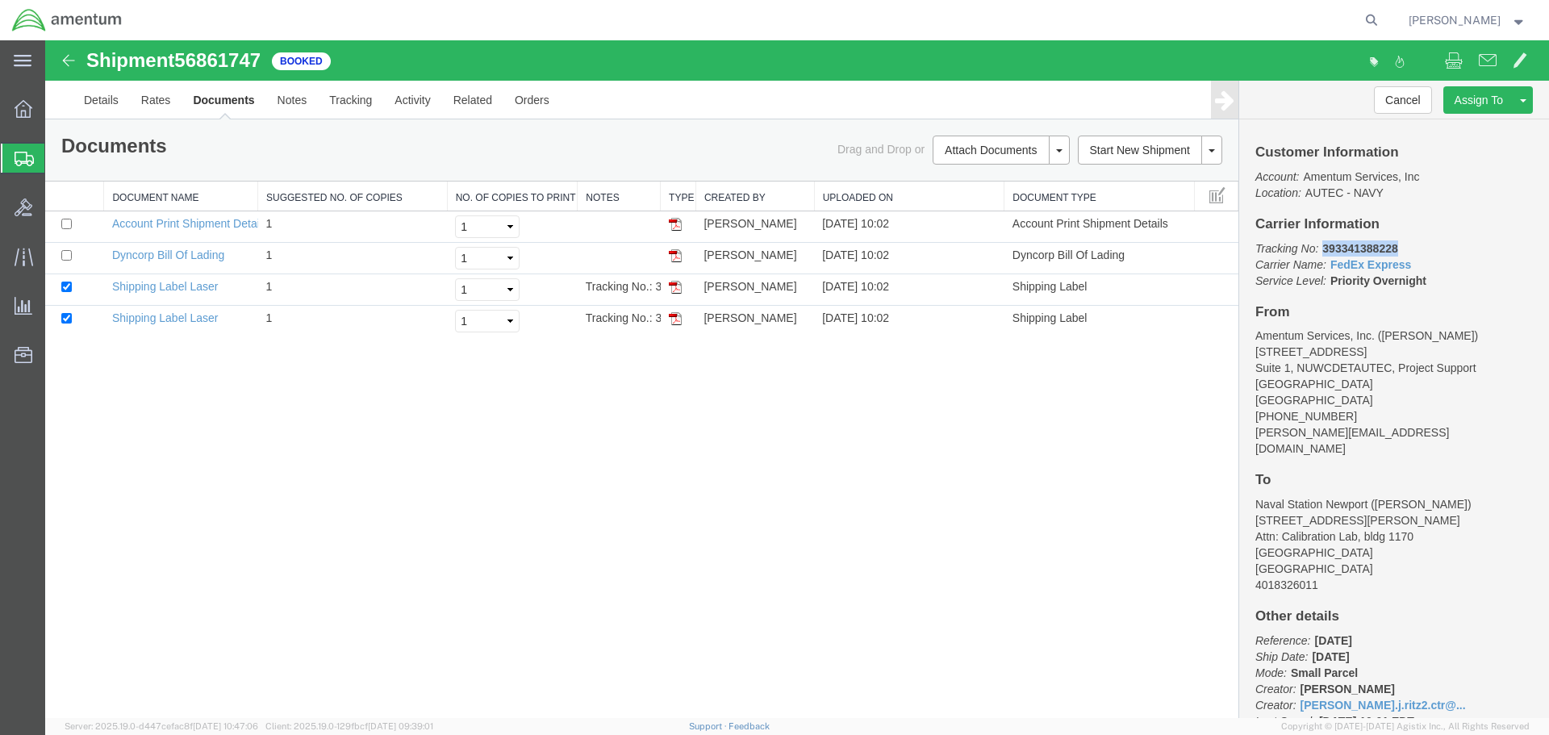
drag, startPoint x: 1398, startPoint y: 245, endPoint x: 1323, endPoint y: 248, distance: 75.1
click at [1177, 248] on b "393341388228" at bounding box center [1360, 248] width 75 height 13
copy b "393341388228"
